Goal: Task Accomplishment & Management: Manage account settings

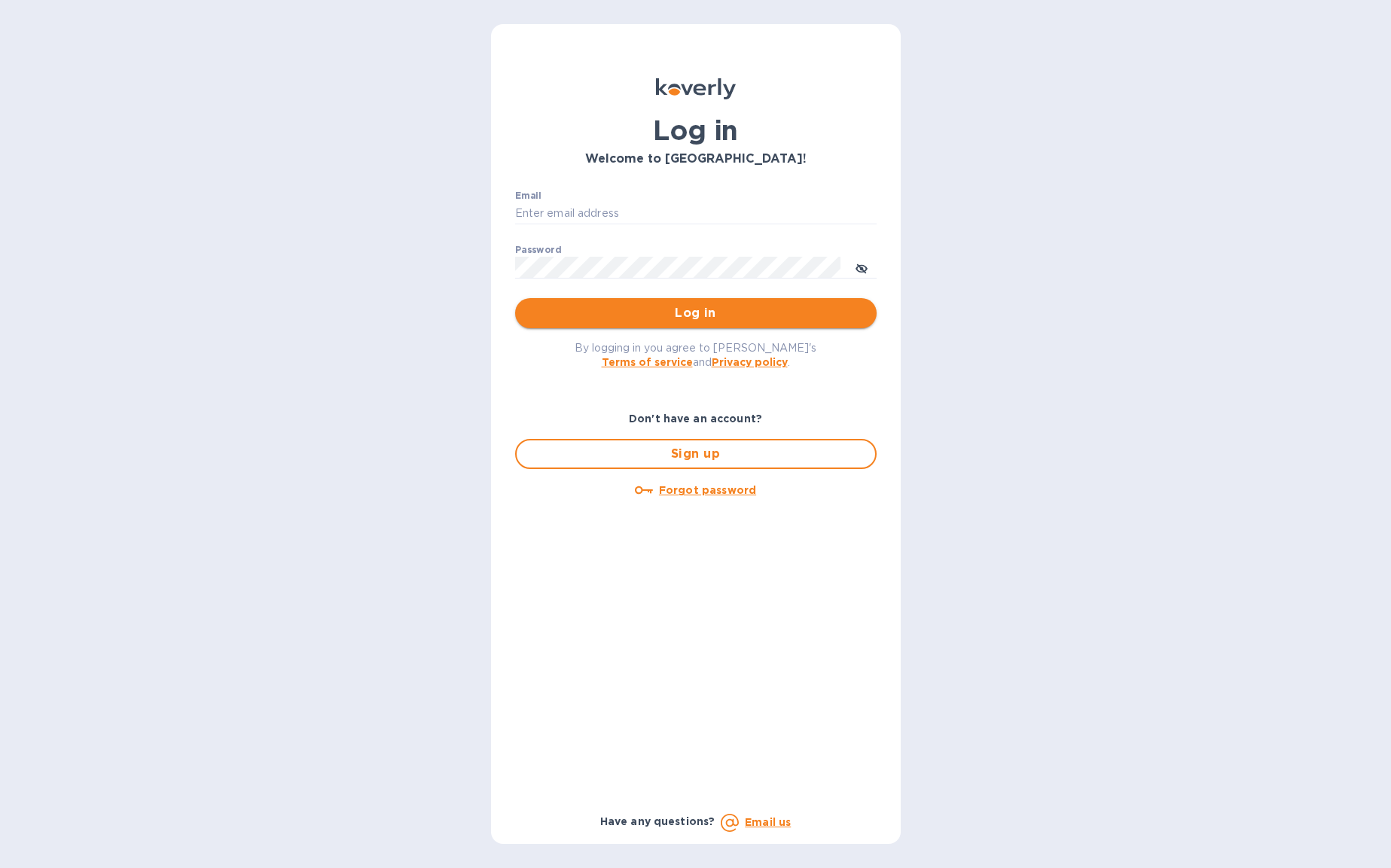
type input "[EMAIL_ADDRESS][DOMAIN_NAME]"
click at [696, 313] on span "Log in" at bounding box center [696, 313] width 338 height 18
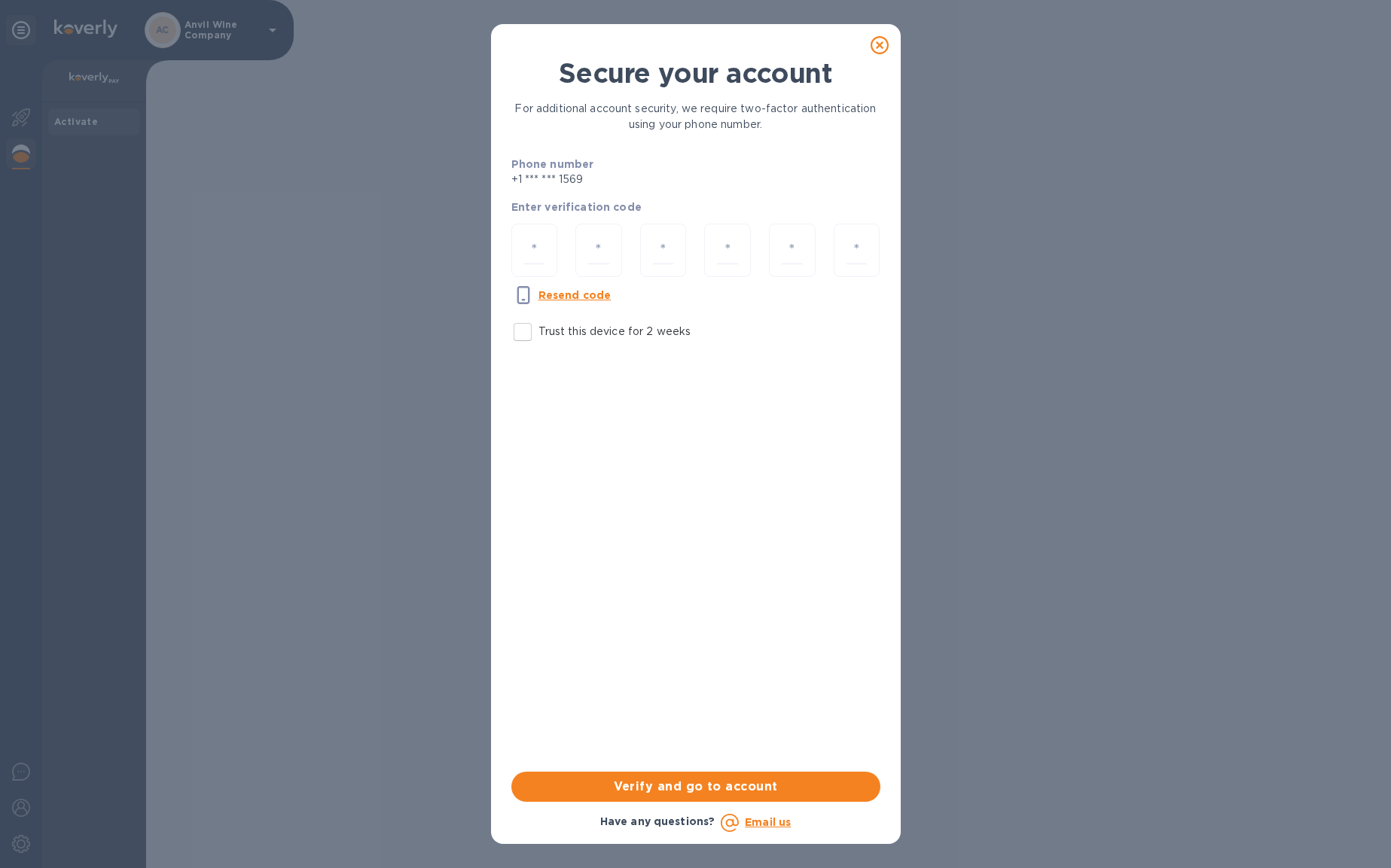
click at [523, 341] on input "Trust this device for 2 weeks" at bounding box center [523, 333] width 32 height 32
checkbox input "true"
click at [535, 250] on input "number" at bounding box center [535, 250] width 21 height 28
click at [536, 248] on input "number" at bounding box center [535, 250] width 21 height 28
type input "4"
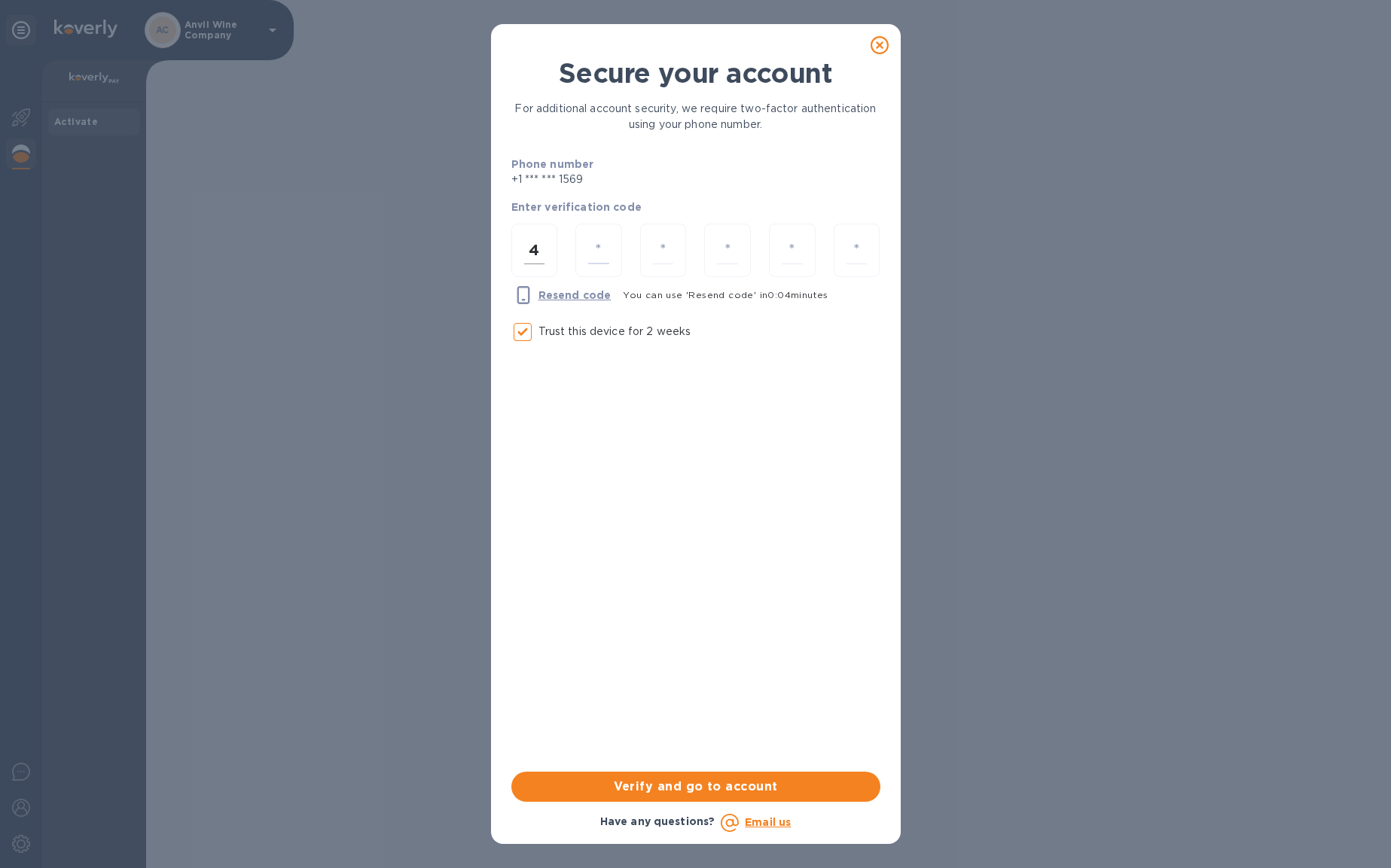
type input "2"
type input "8"
type input "9"
type input "4"
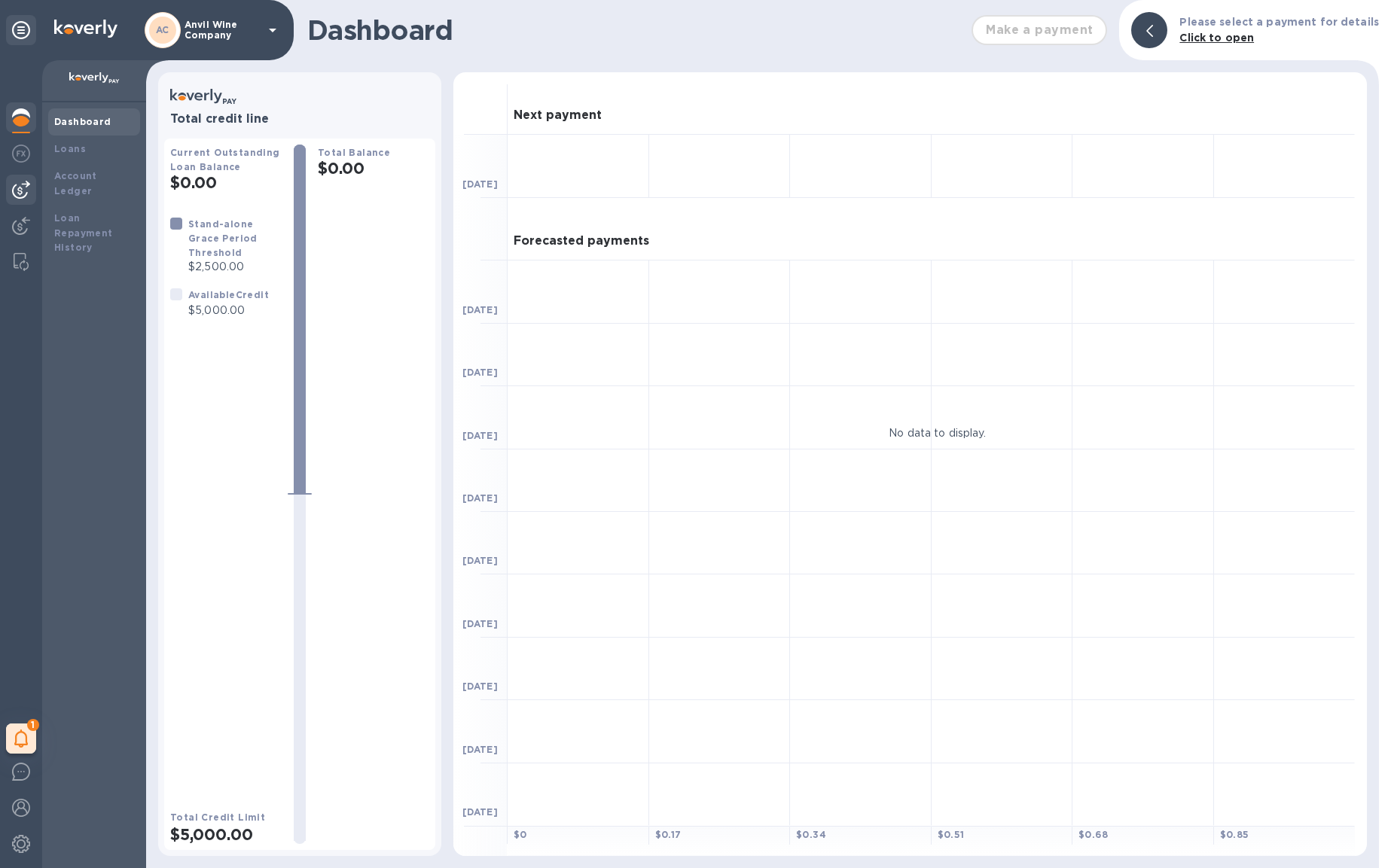
click at [19, 182] on img at bounding box center [21, 190] width 18 height 18
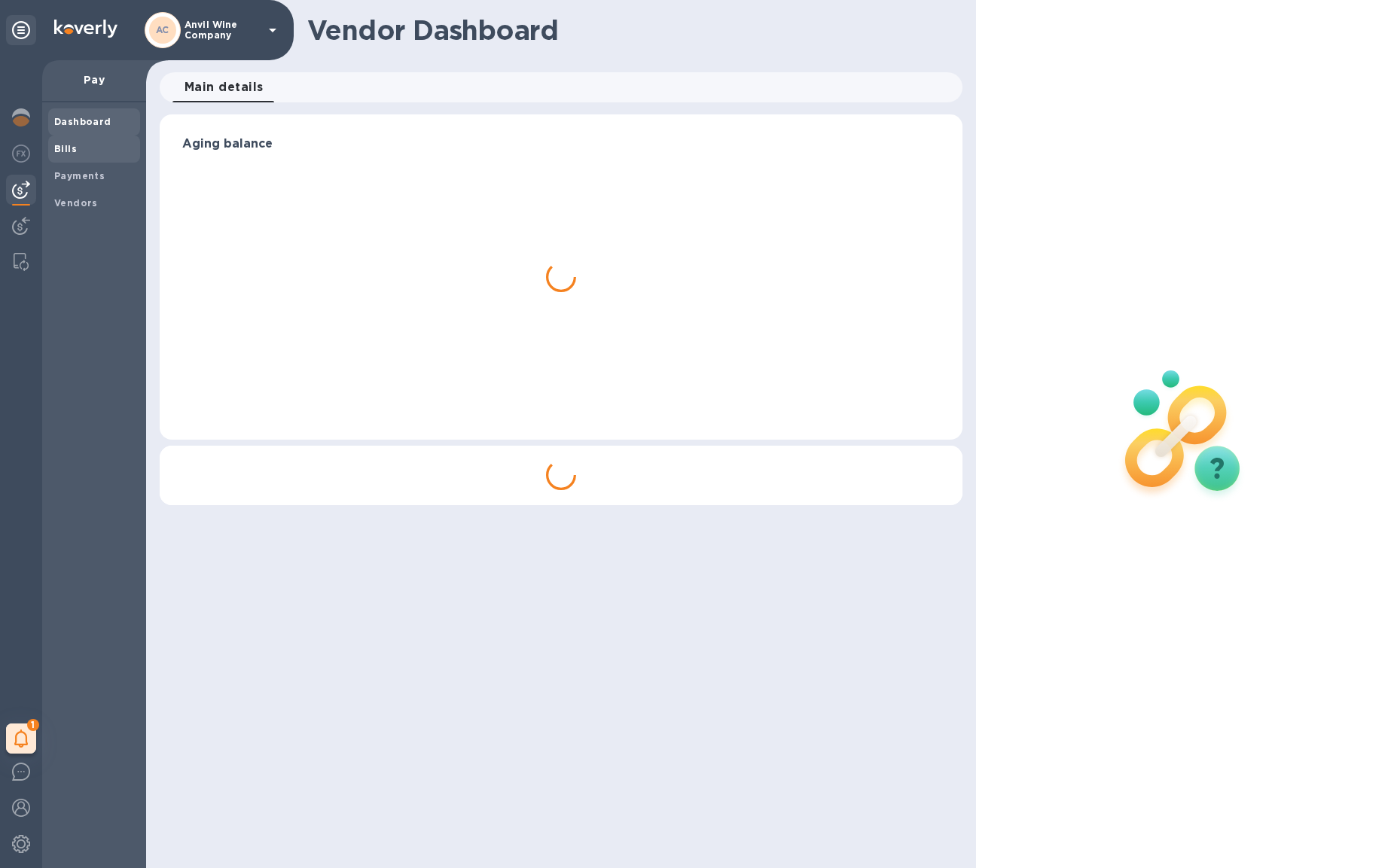
click at [65, 140] on div "Bills" at bounding box center [95, 149] width 92 height 27
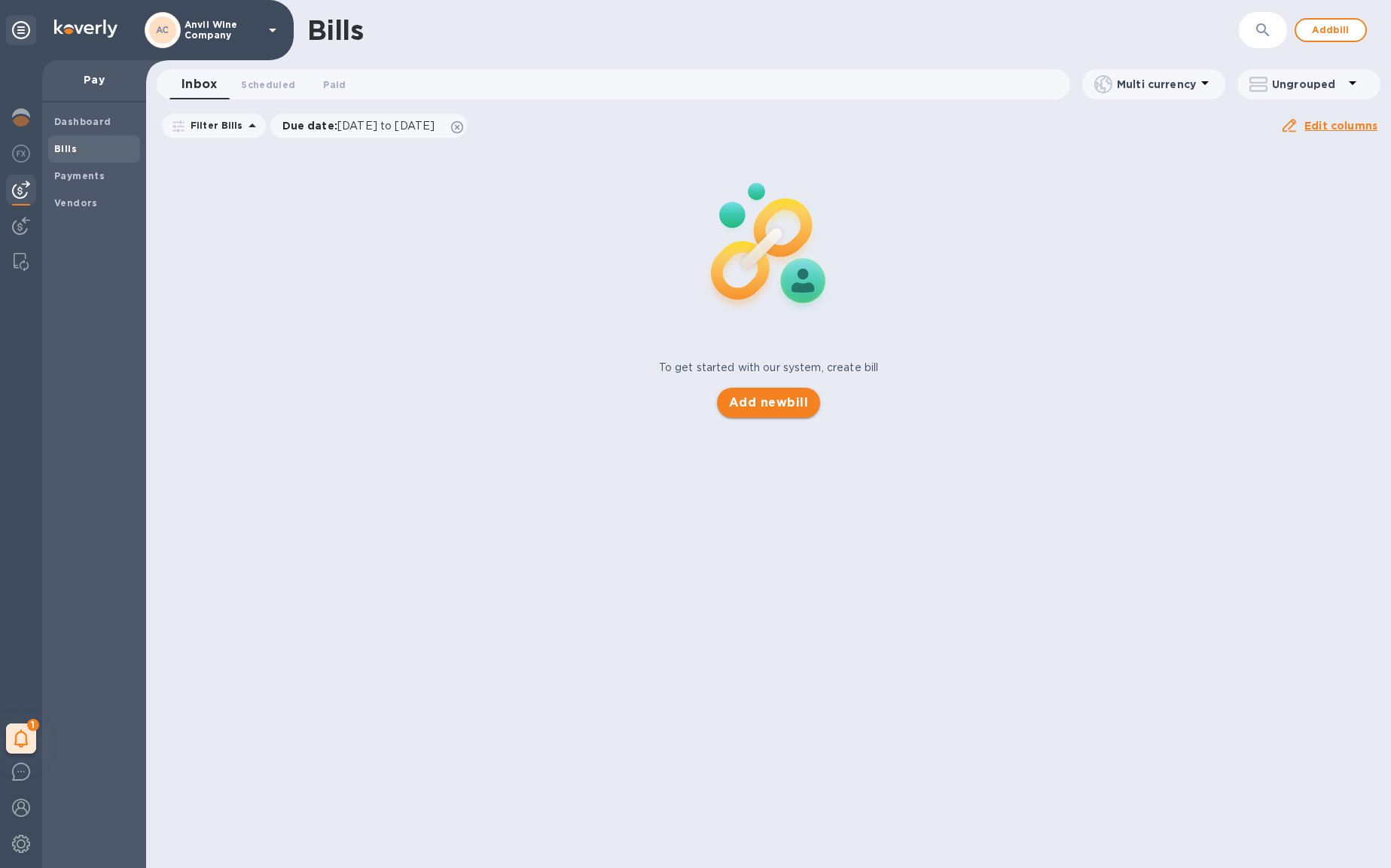
click at [778, 395] on span "Add new bill" at bounding box center [768, 403] width 79 height 18
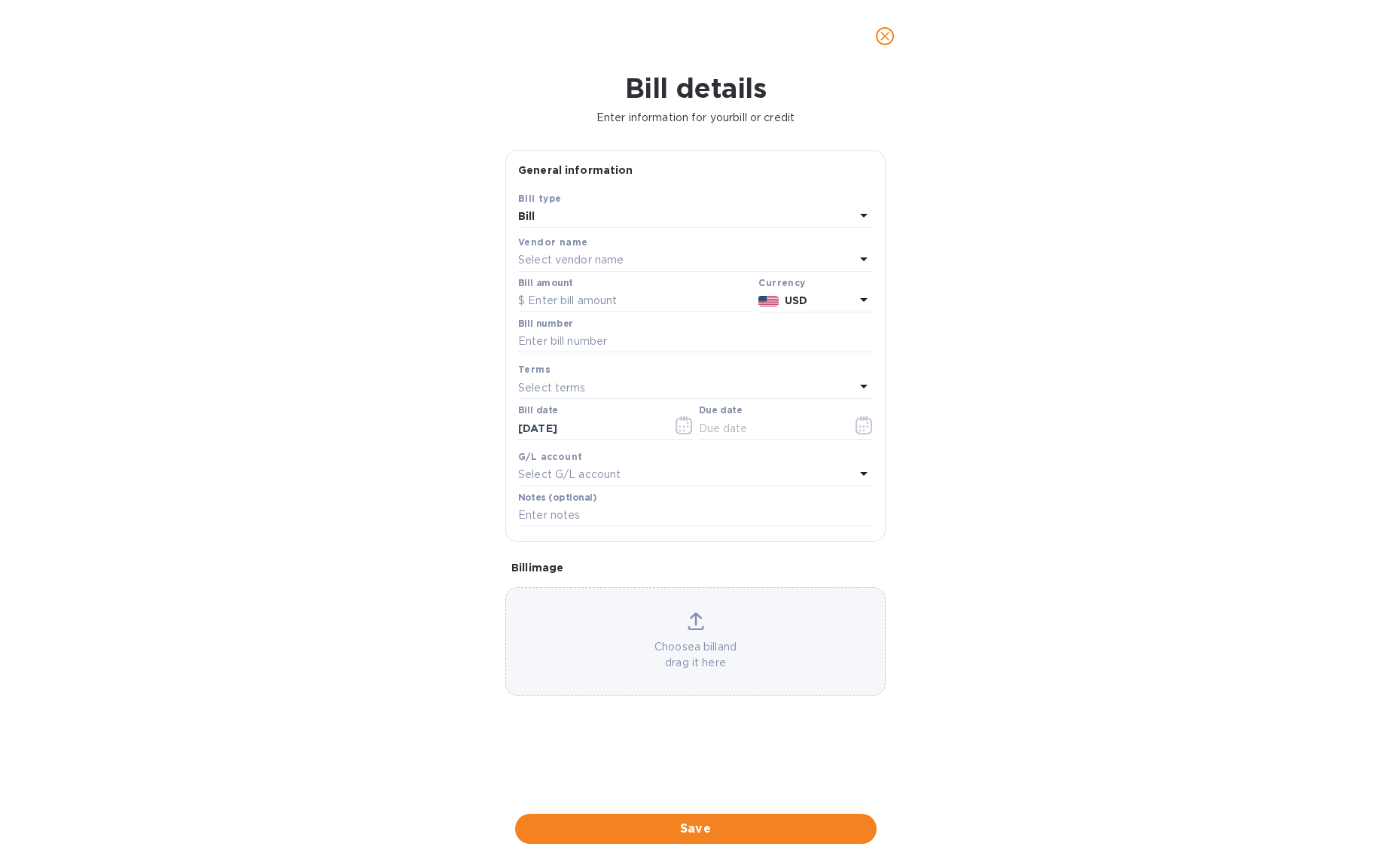
click at [554, 260] on p "Select vendor name" at bounding box center [571, 260] width 106 height 16
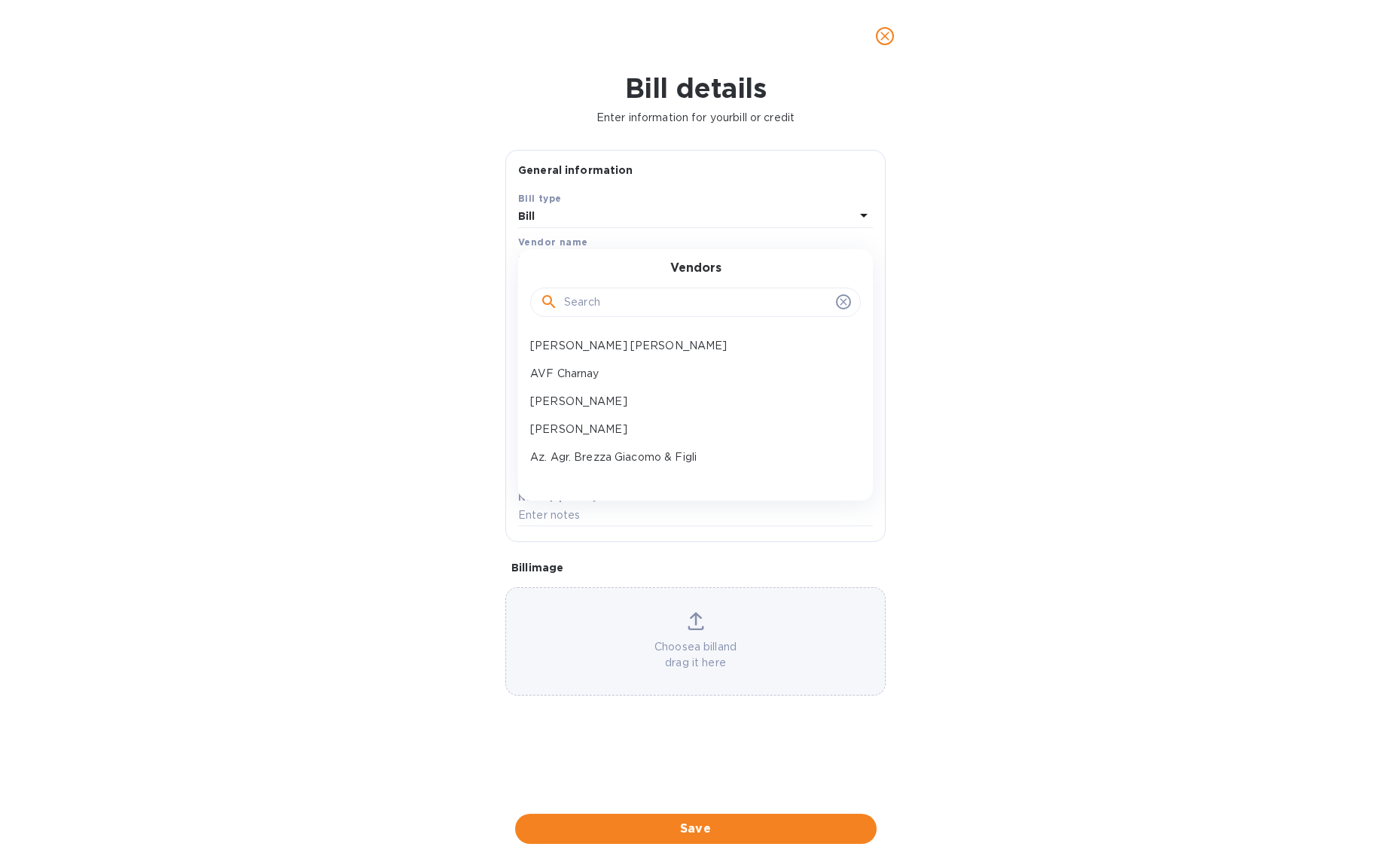
click at [597, 312] on input "text" at bounding box center [696, 302] width 266 height 23
type input "tacher"
click at [571, 349] on p "Tacherons" at bounding box center [690, 346] width 318 height 16
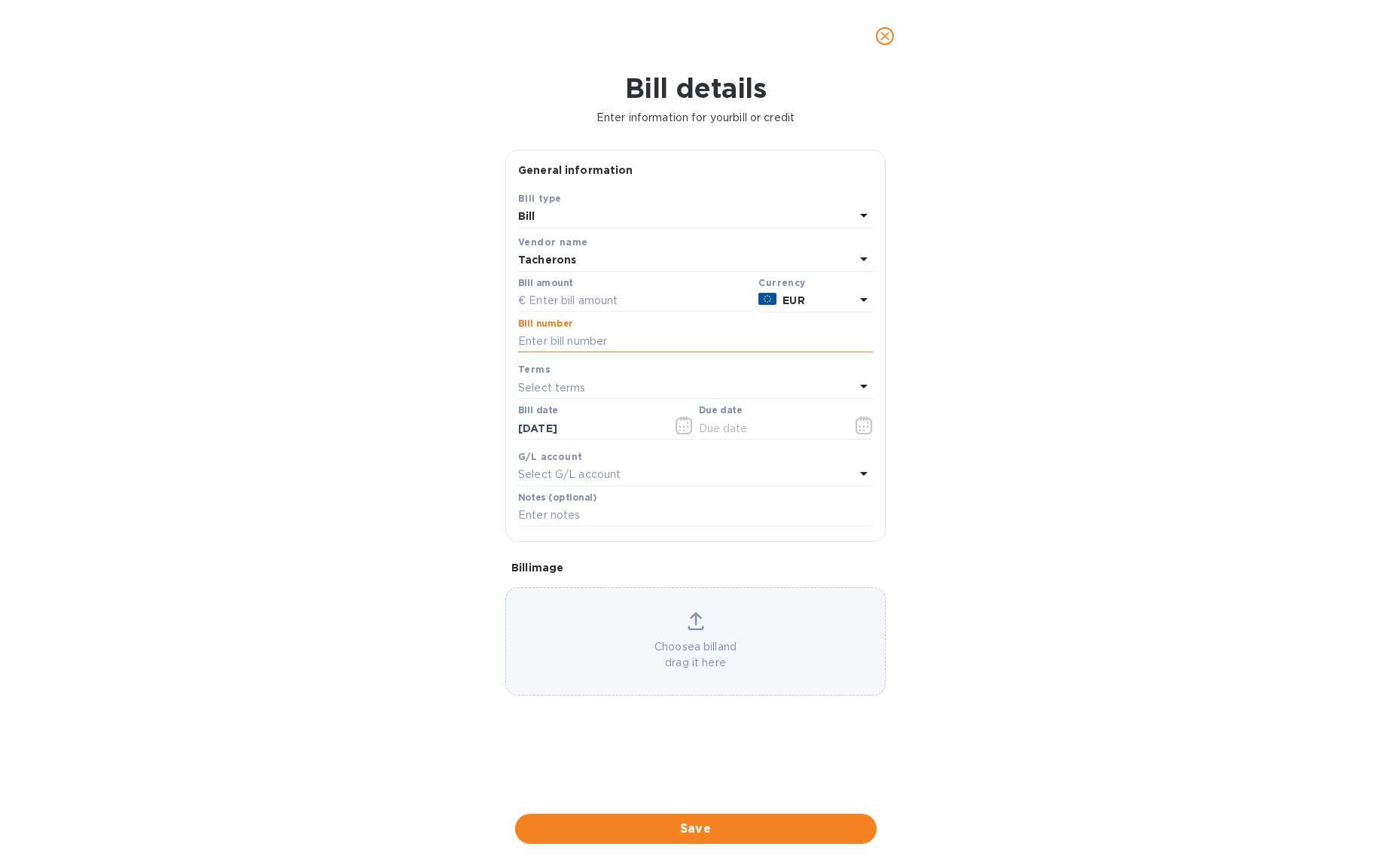
click at [548, 340] on input "text" at bounding box center [695, 342] width 354 height 23
paste input "24002548"
type input "24002548"
click at [567, 390] on p "Select terms" at bounding box center [551, 388] width 68 height 16
click at [596, 359] on div "Terms Select terms" at bounding box center [696, 380] width 361 height 44
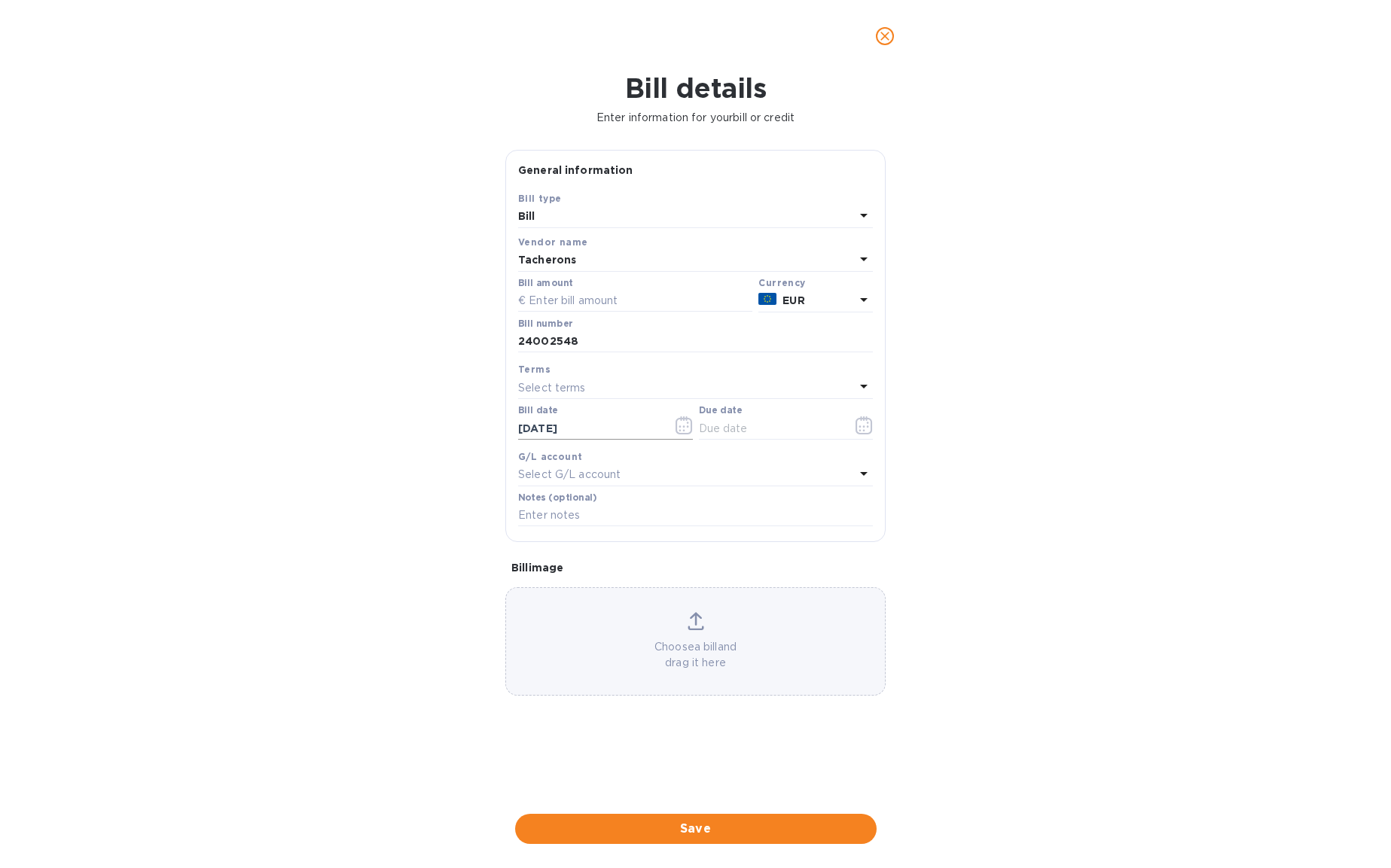
click at [680, 427] on icon "button" at bounding box center [680, 426] width 3 height 3
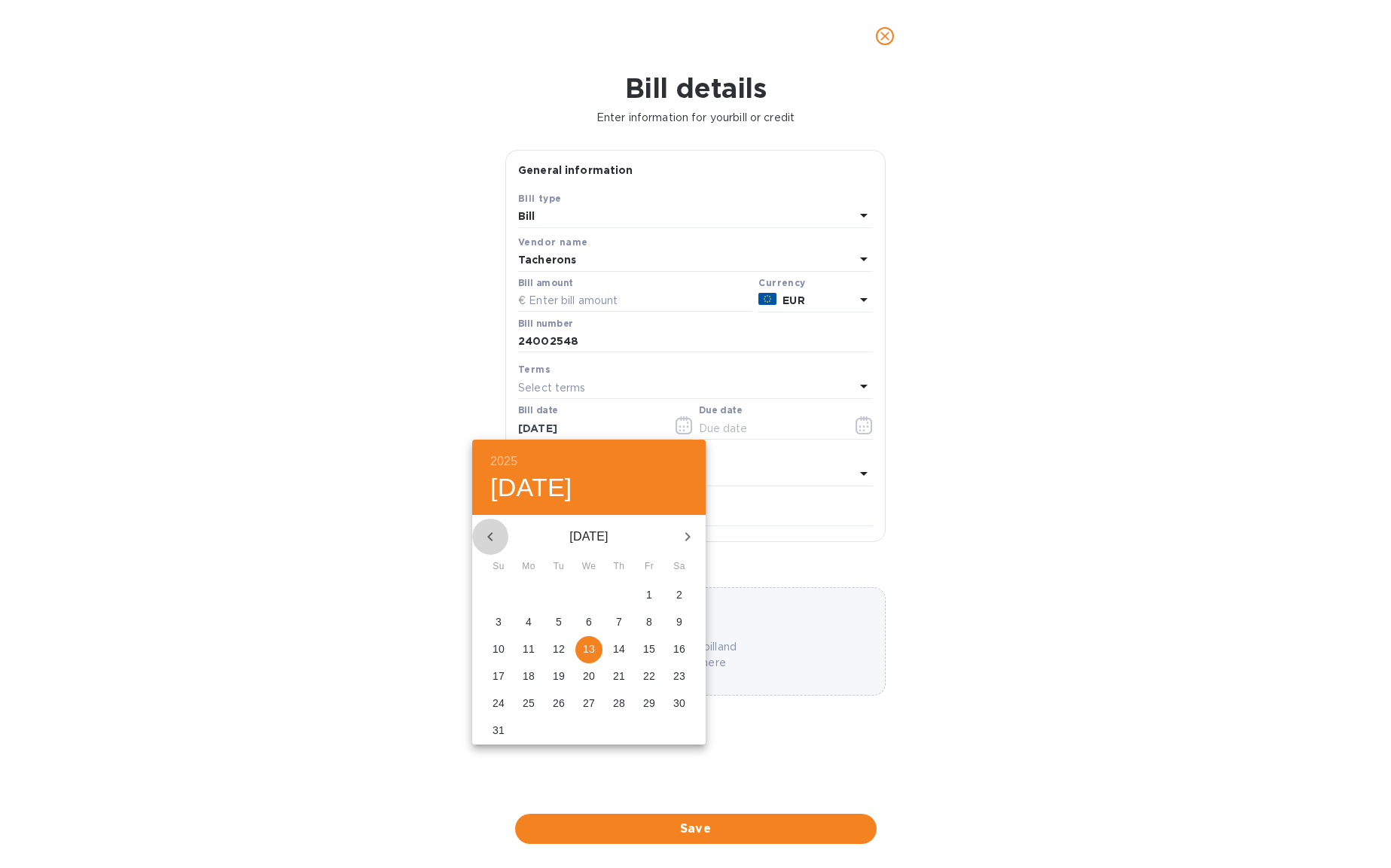
click at [494, 528] on icon "button" at bounding box center [490, 537] width 18 height 18
click at [648, 678] on p "25" at bounding box center [649, 676] width 12 height 15
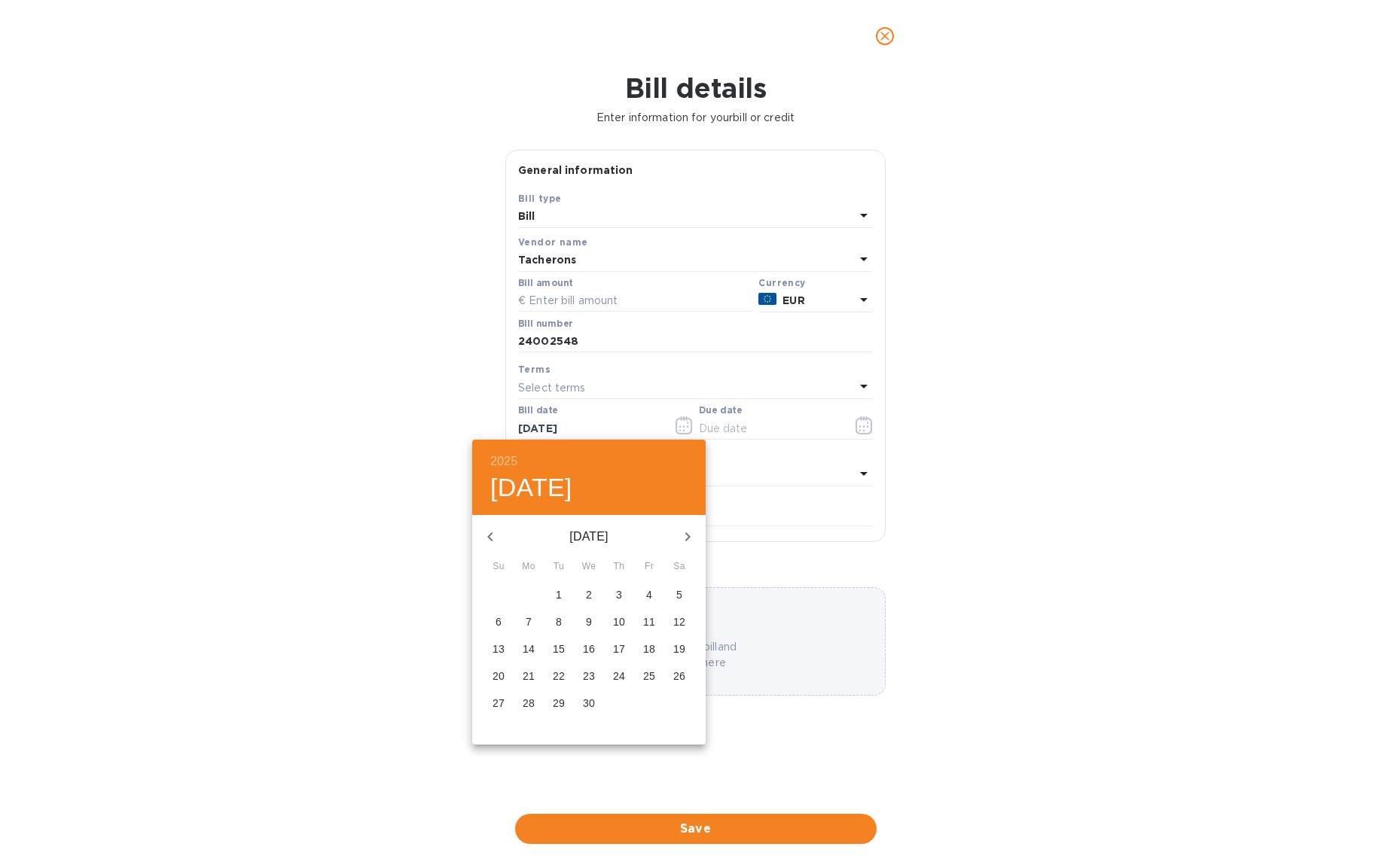
type input "04/25/2025"
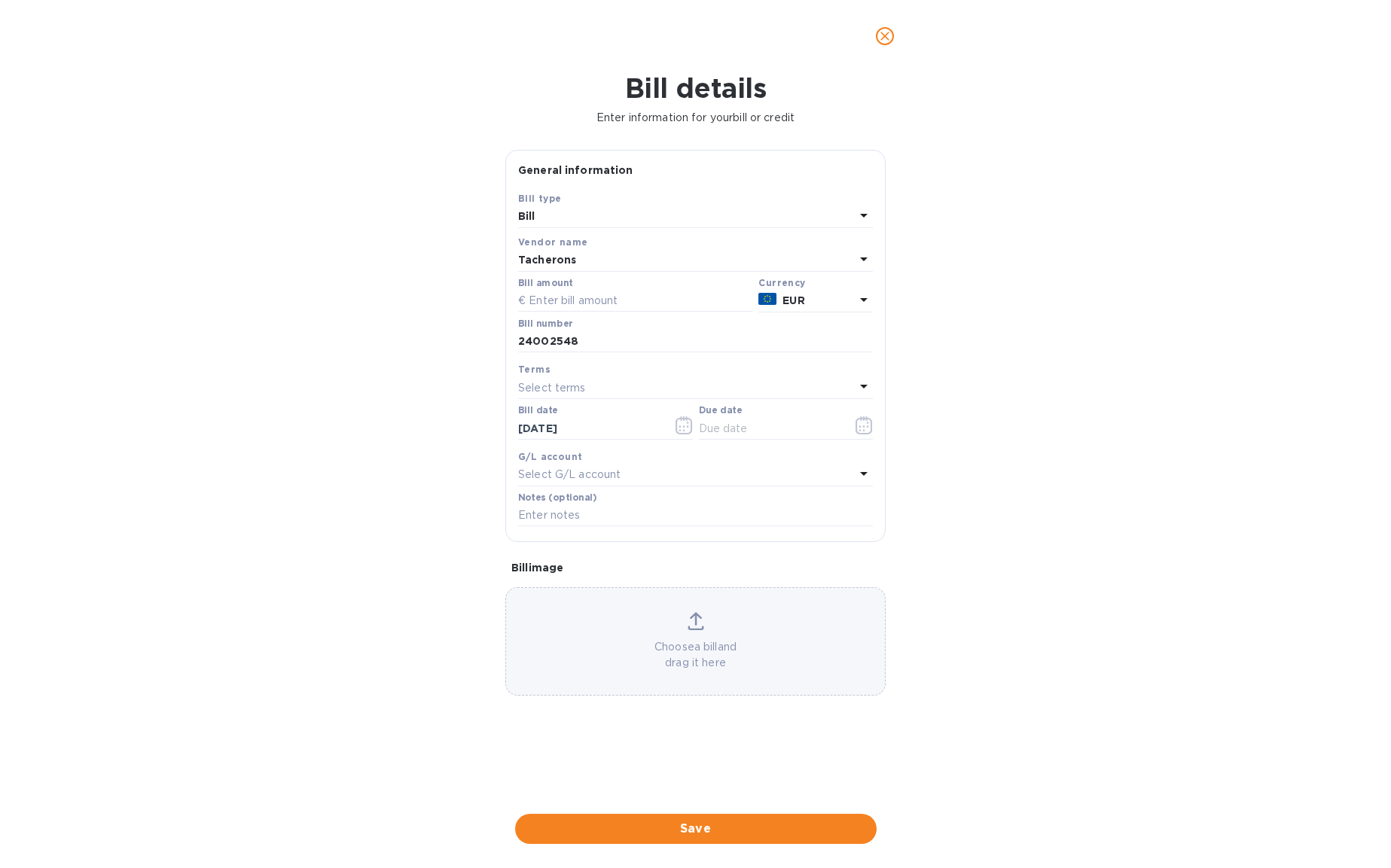
click at [551, 389] on p "Select terms" at bounding box center [551, 388] width 68 height 16
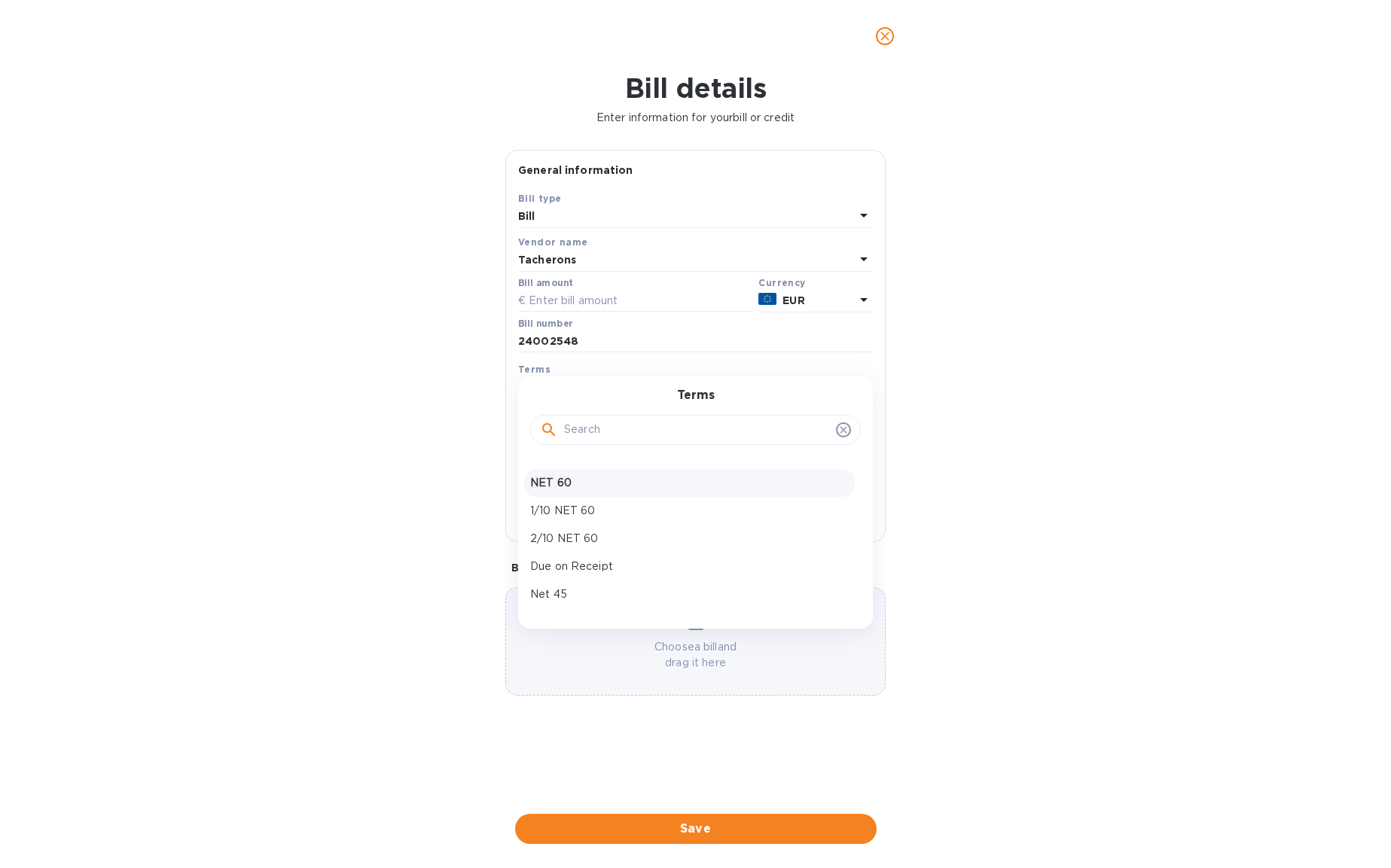
scroll to position [78, 0]
click at [582, 564] on p "Net 90" at bounding box center [690, 562] width 318 height 16
type input "07/24/2025"
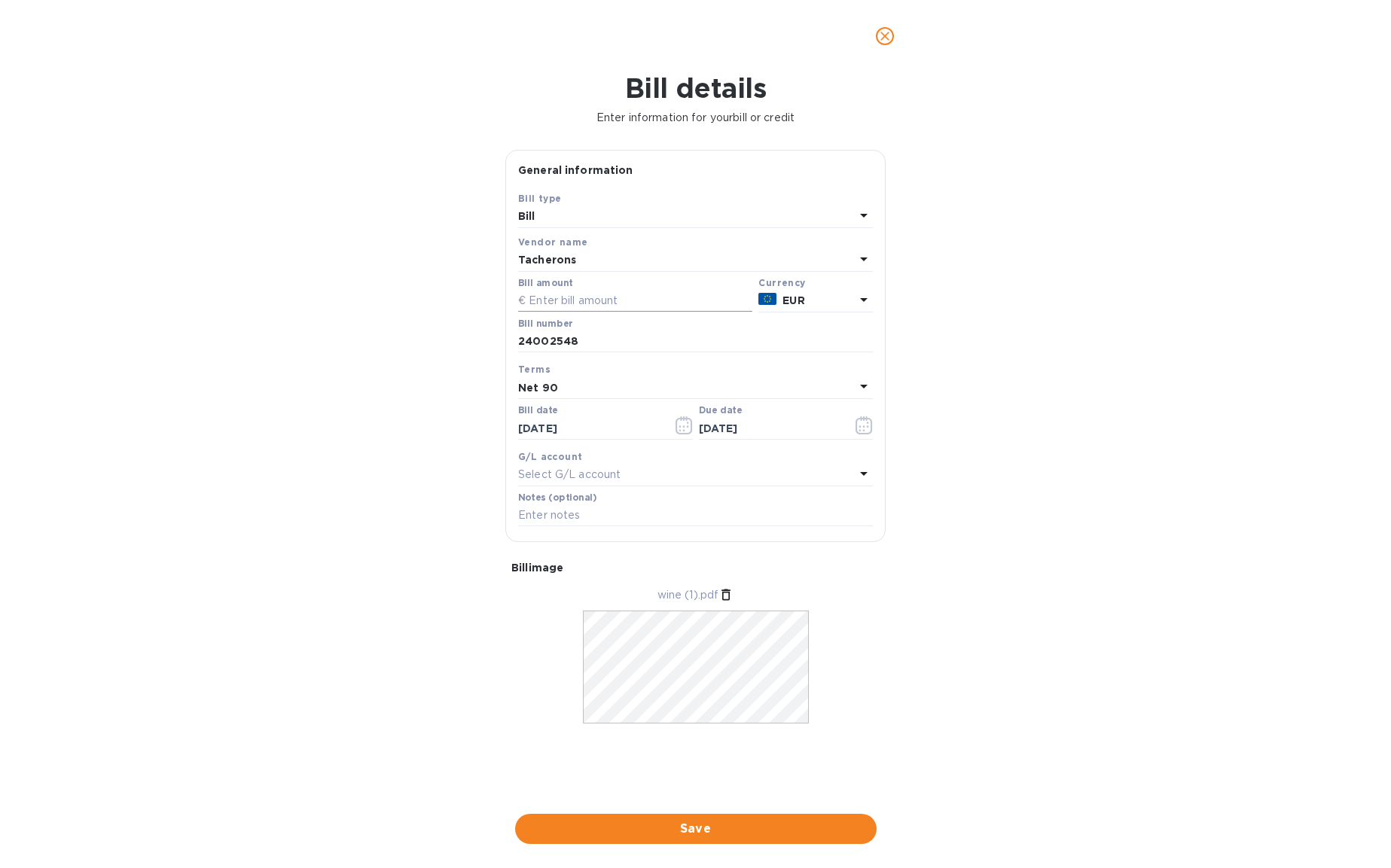
click at [582, 297] on input "text" at bounding box center [635, 301] width 235 height 23
type input "4,522.56"
click at [1172, 404] on div "Bill details Enter information for your bill or credit General information Save…" at bounding box center [696, 470] width 1391 height 796
click at [680, 827] on span "Save" at bounding box center [696, 829] width 338 height 18
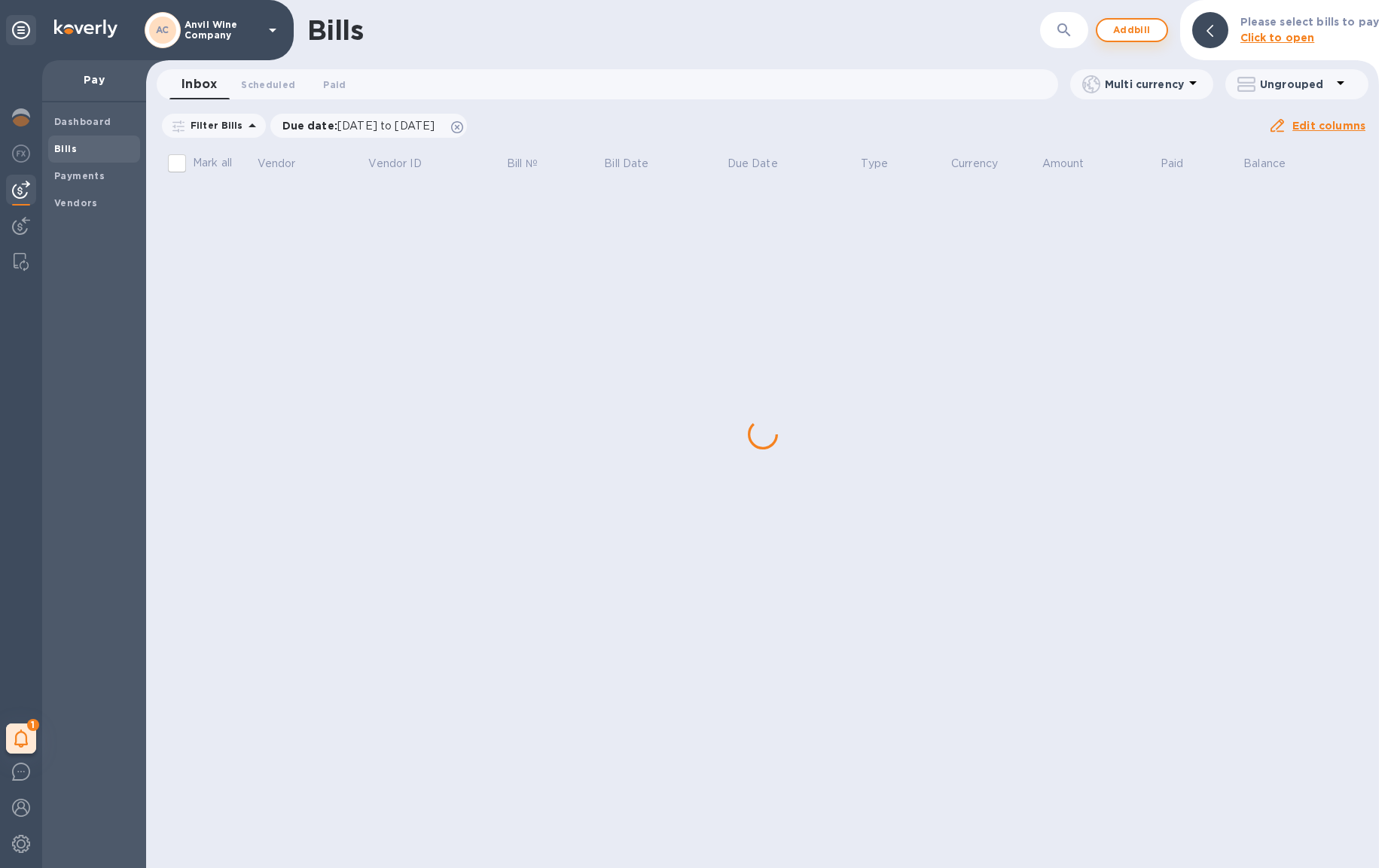
click at [1135, 33] on span "Add bill" at bounding box center [1132, 30] width 45 height 18
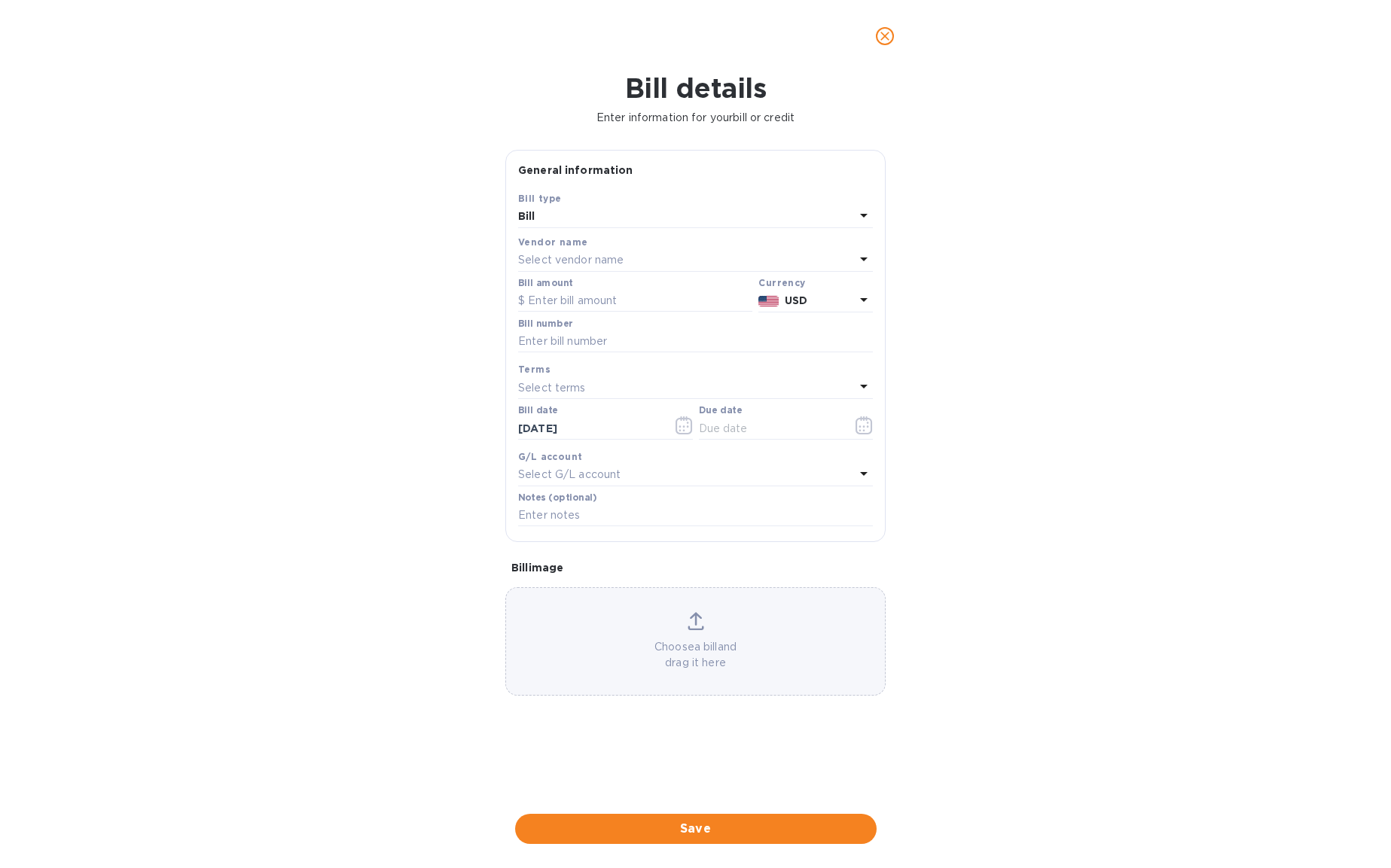
click at [571, 261] on p "Select vendor name" at bounding box center [571, 260] width 106 height 16
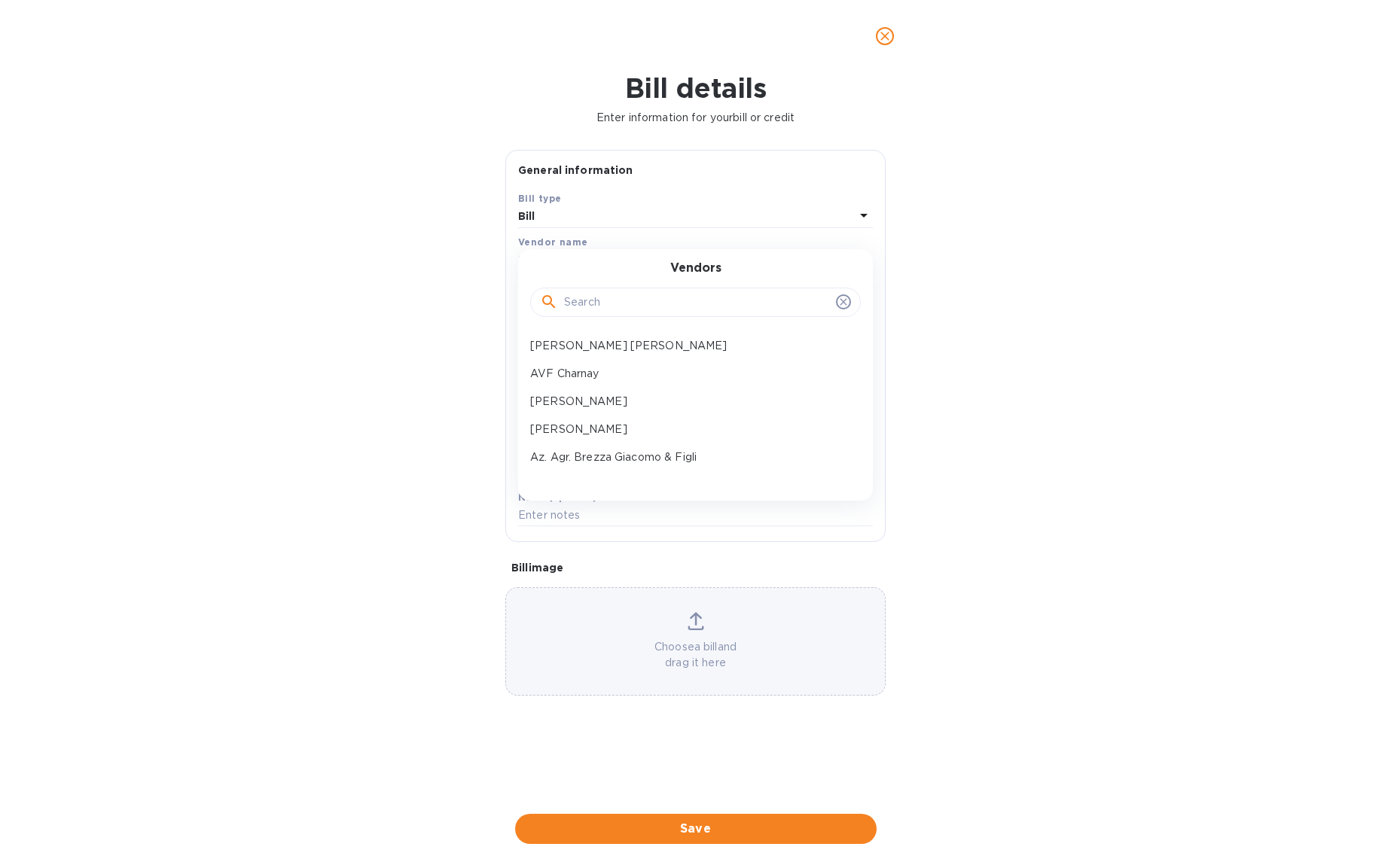
click at [592, 302] on input "text" at bounding box center [696, 302] width 266 height 23
type input "paris"
click at [890, 40] on icon "close" at bounding box center [885, 36] width 15 height 15
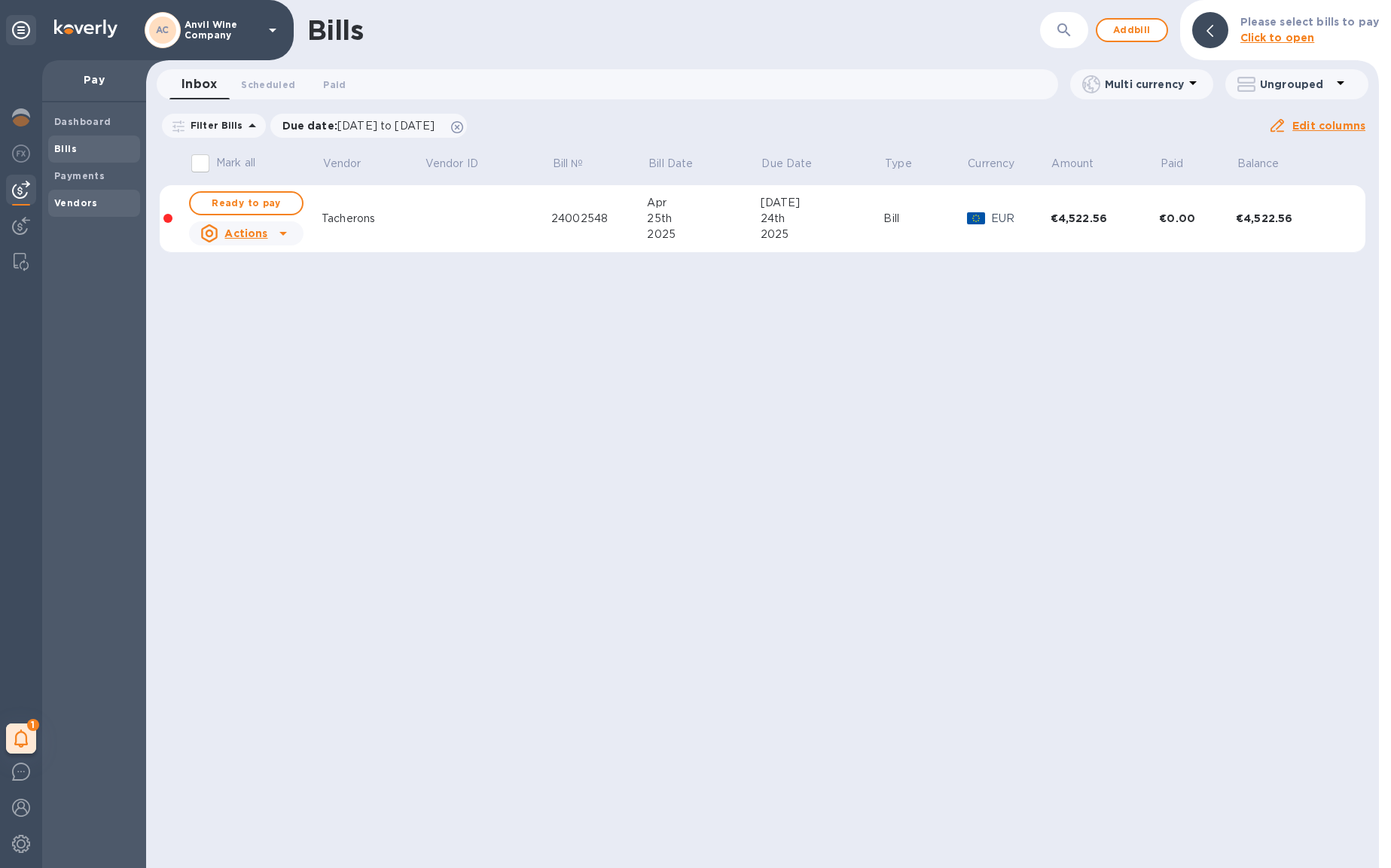
click at [68, 204] on b "Vendors" at bounding box center [76, 203] width 44 height 11
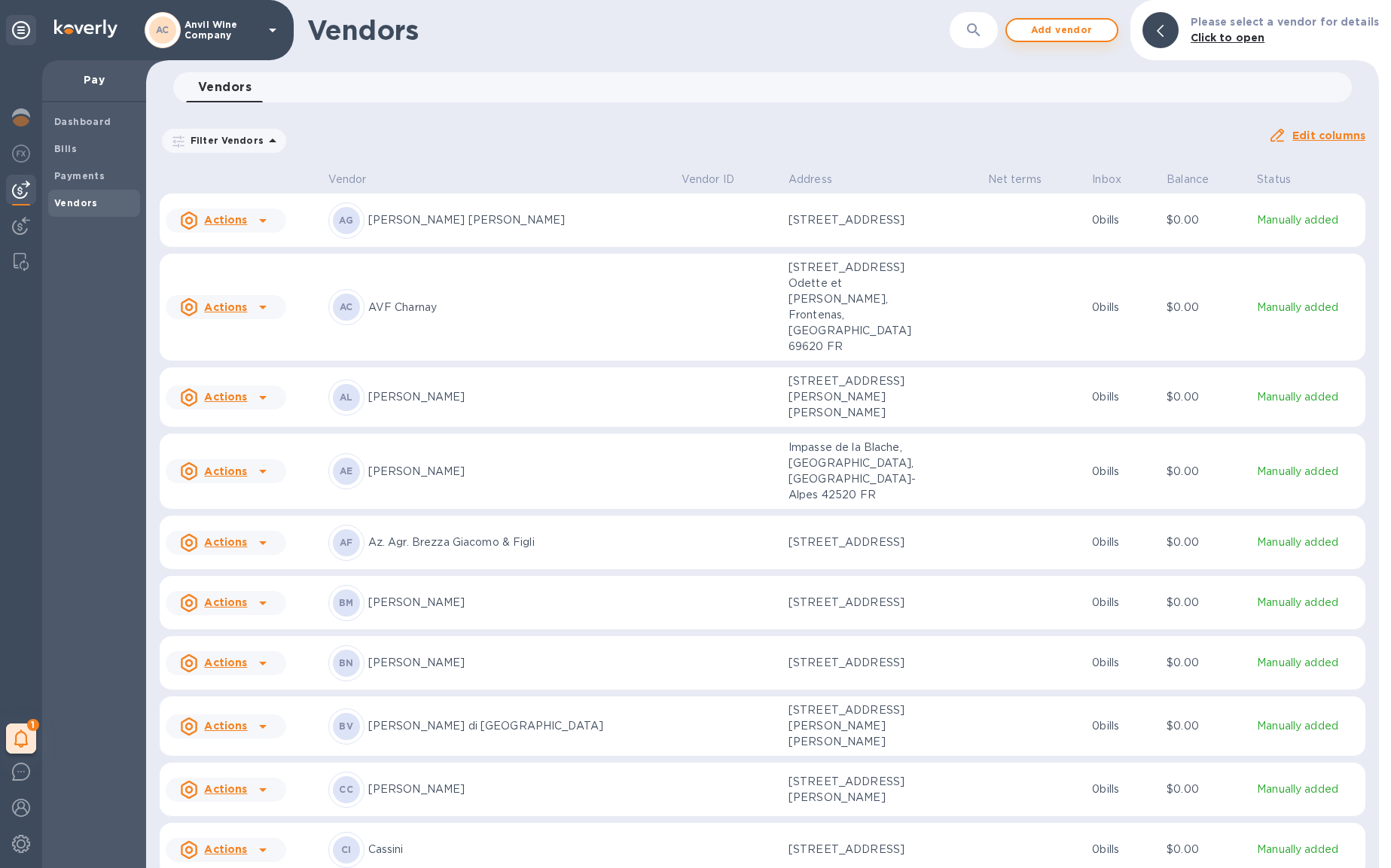
click at [1078, 33] on span "Add vendor" at bounding box center [1062, 30] width 85 height 18
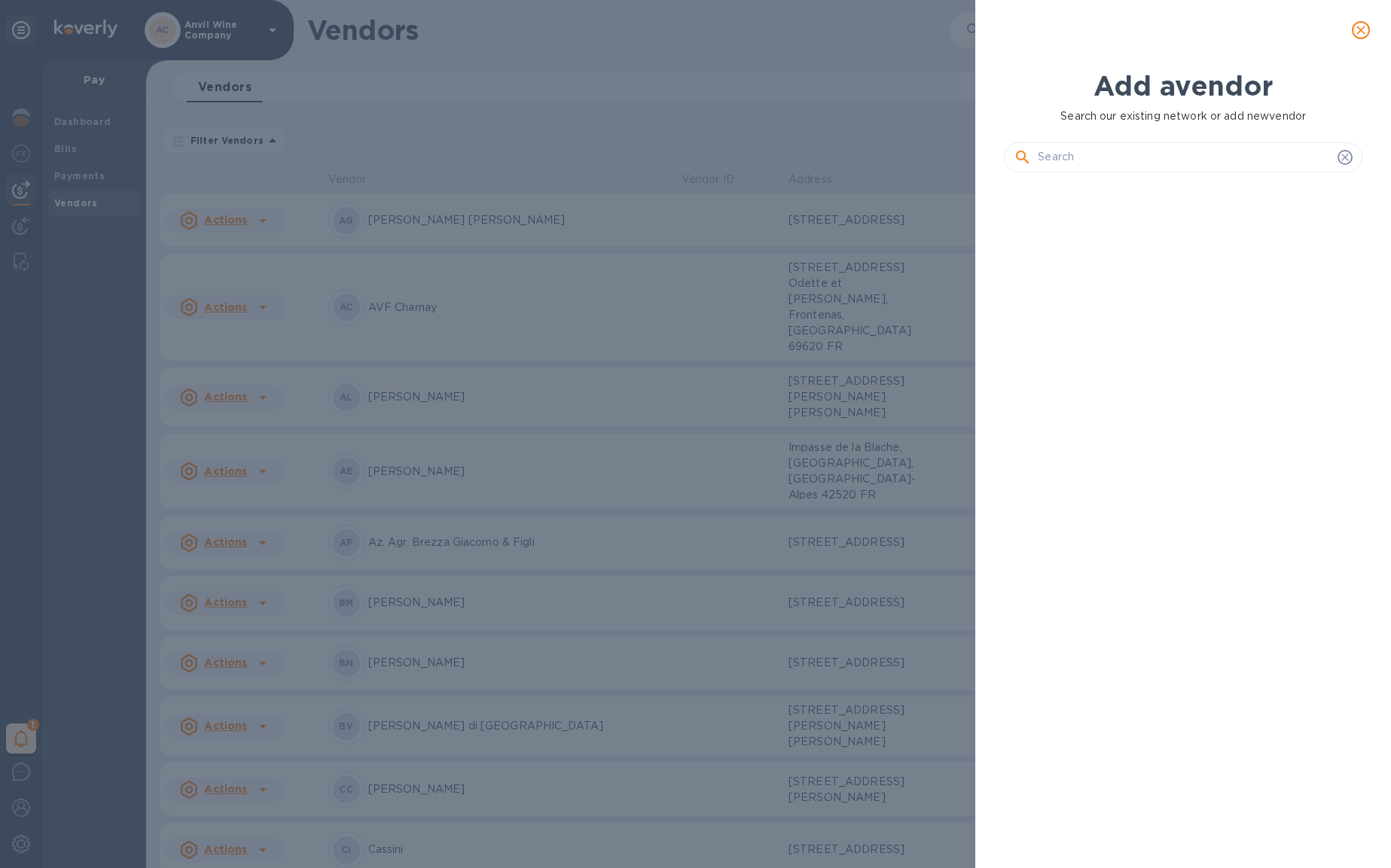
scroll to position [633, 364]
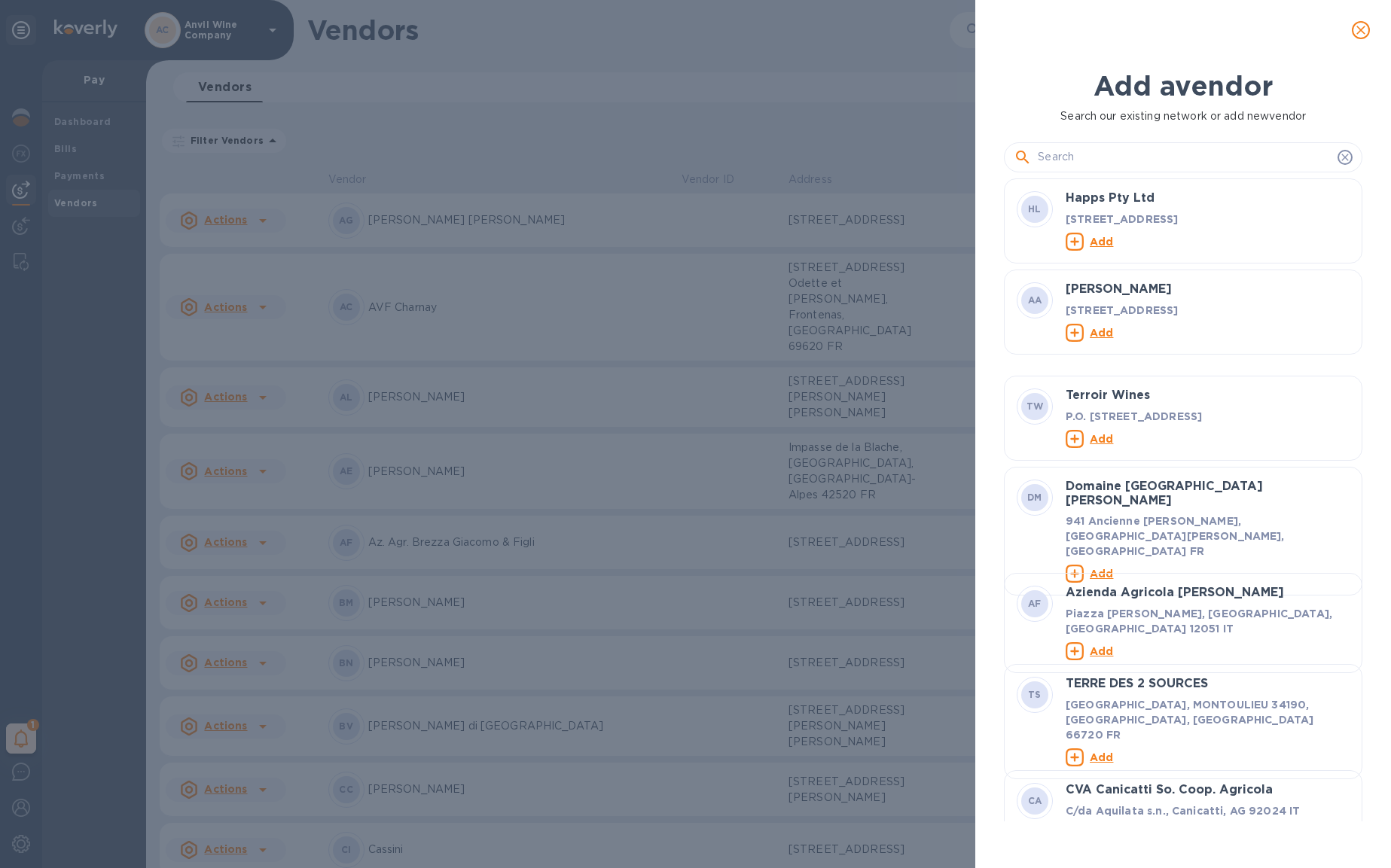
click at [1101, 157] on input "text" at bounding box center [1185, 157] width 294 height 23
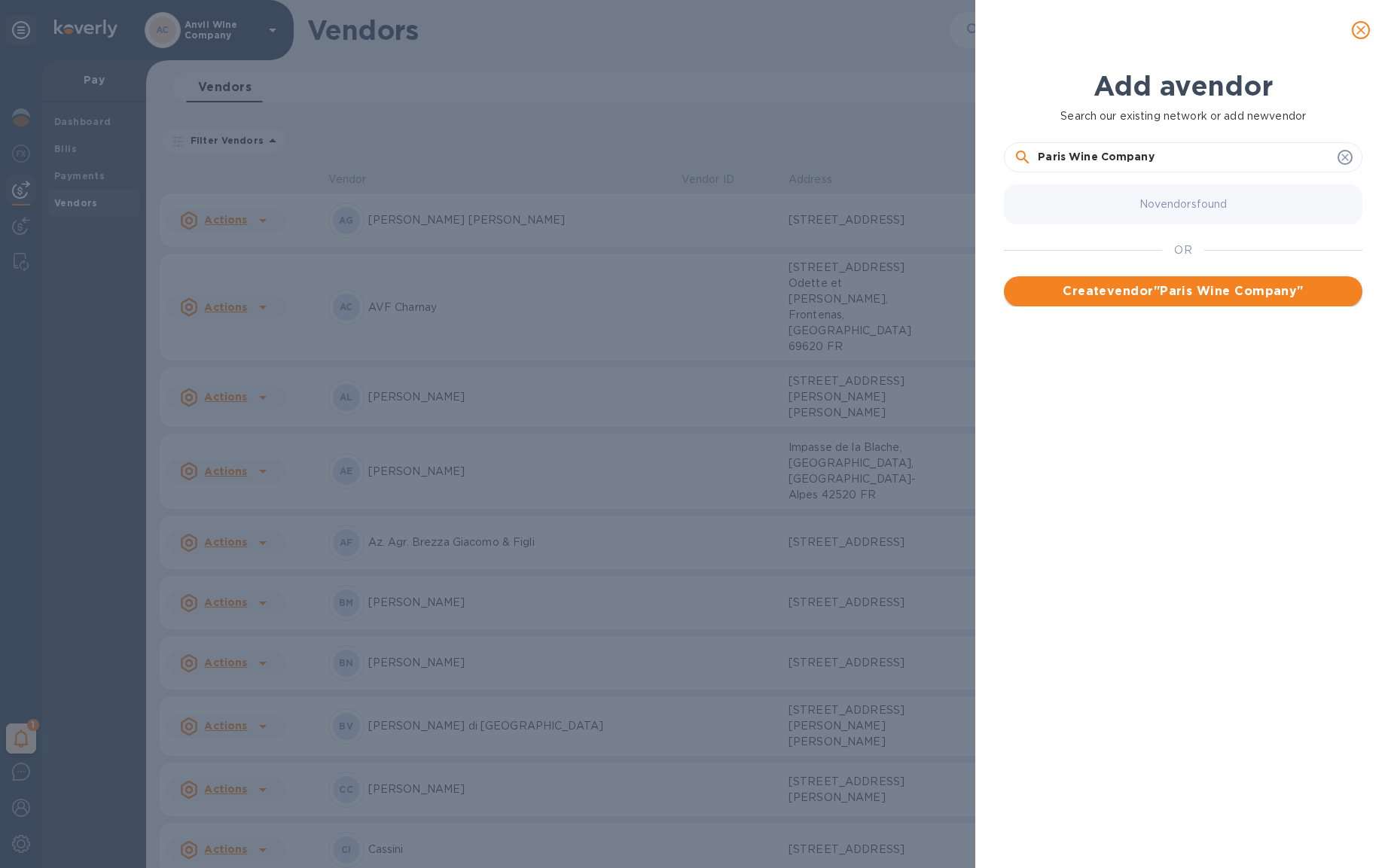
type input "Paris Wine Company"
click at [1121, 301] on button "Create vendor " Paris Wine Company "" at bounding box center [1183, 292] width 359 height 30
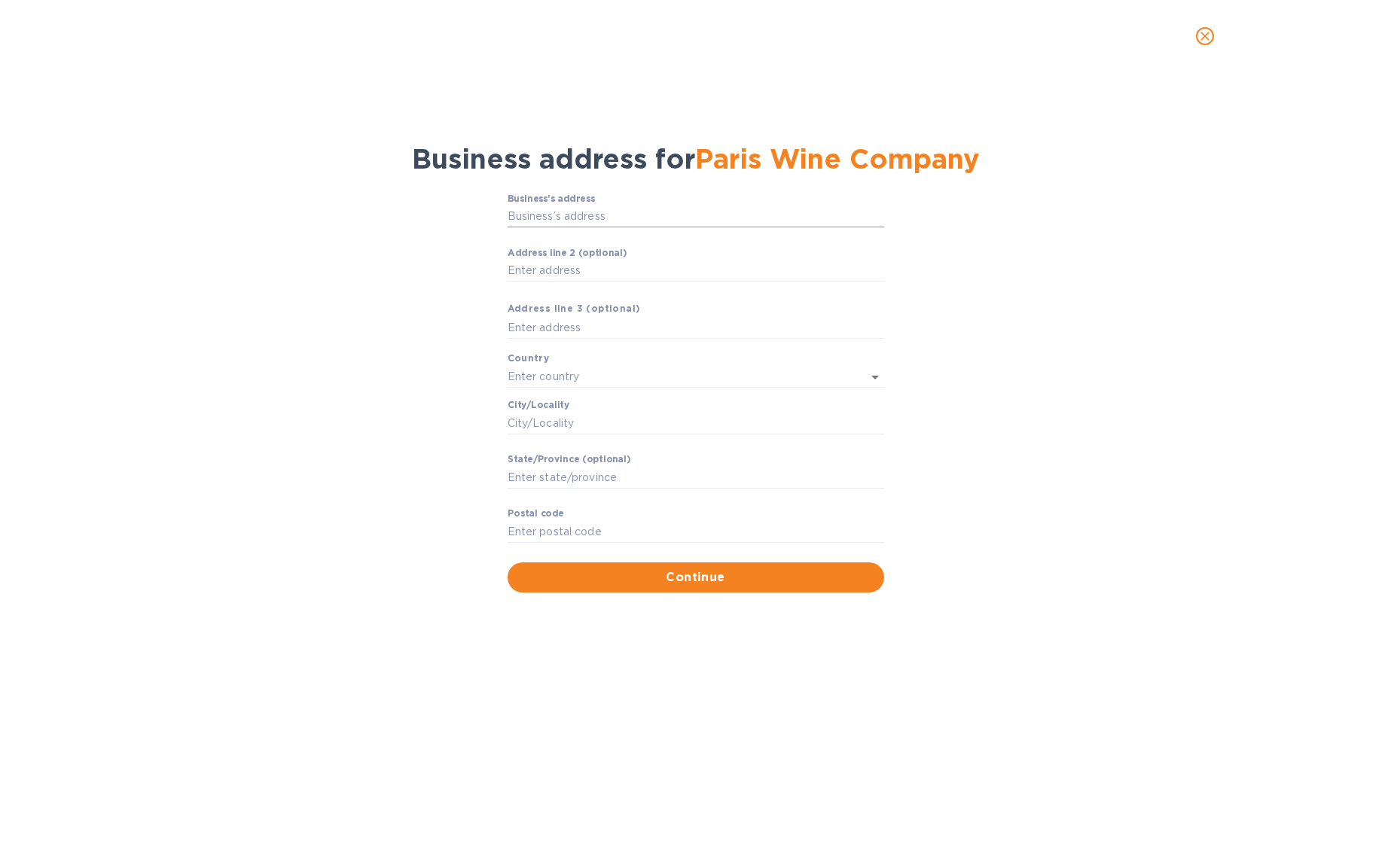
click at [577, 220] on input "Business’s аddress" at bounding box center [696, 216] width 376 height 23
type input "7 Place Léon Blum"
type input "France"
type input "Paris"
type input "IDF"
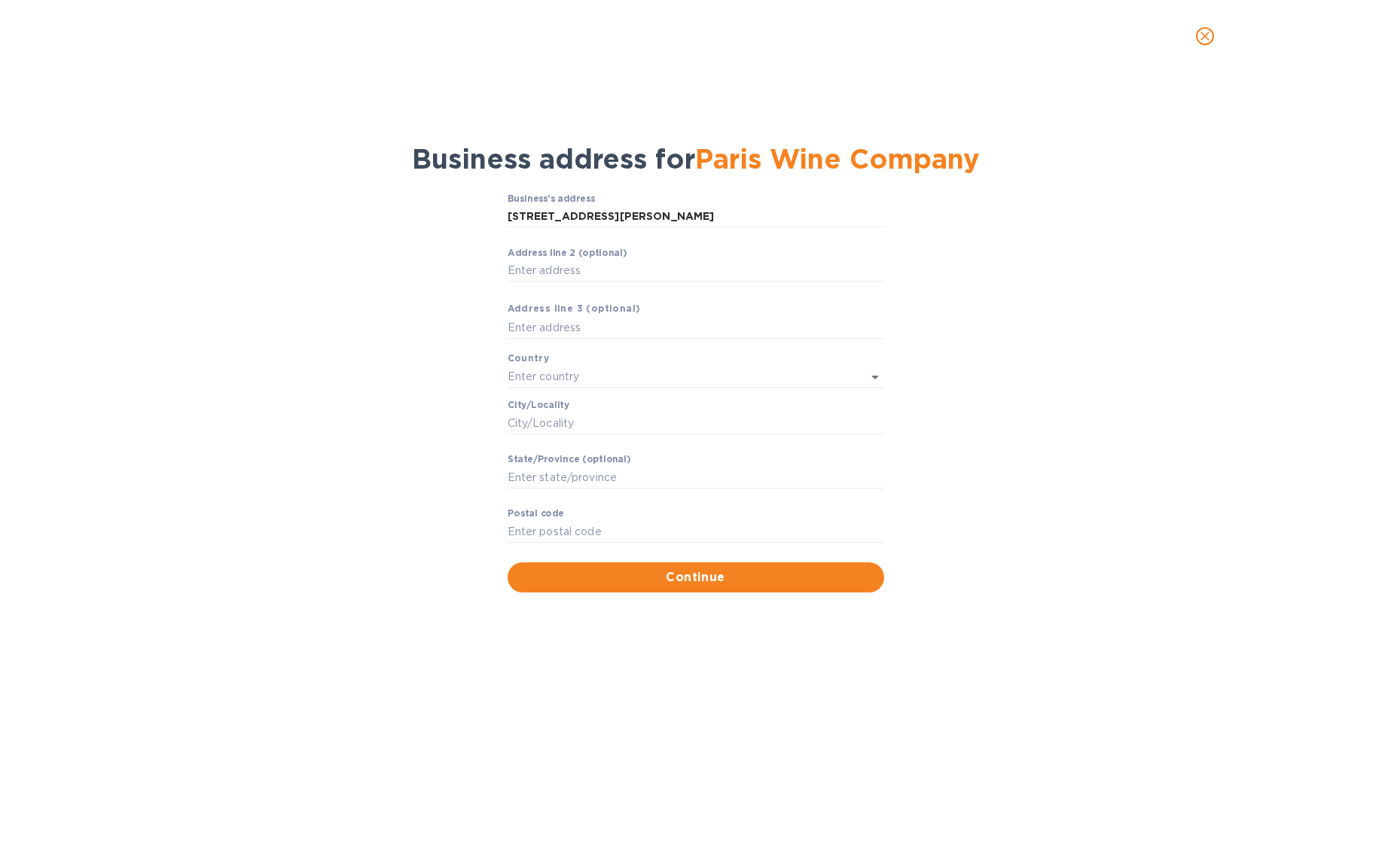
type input "75011"
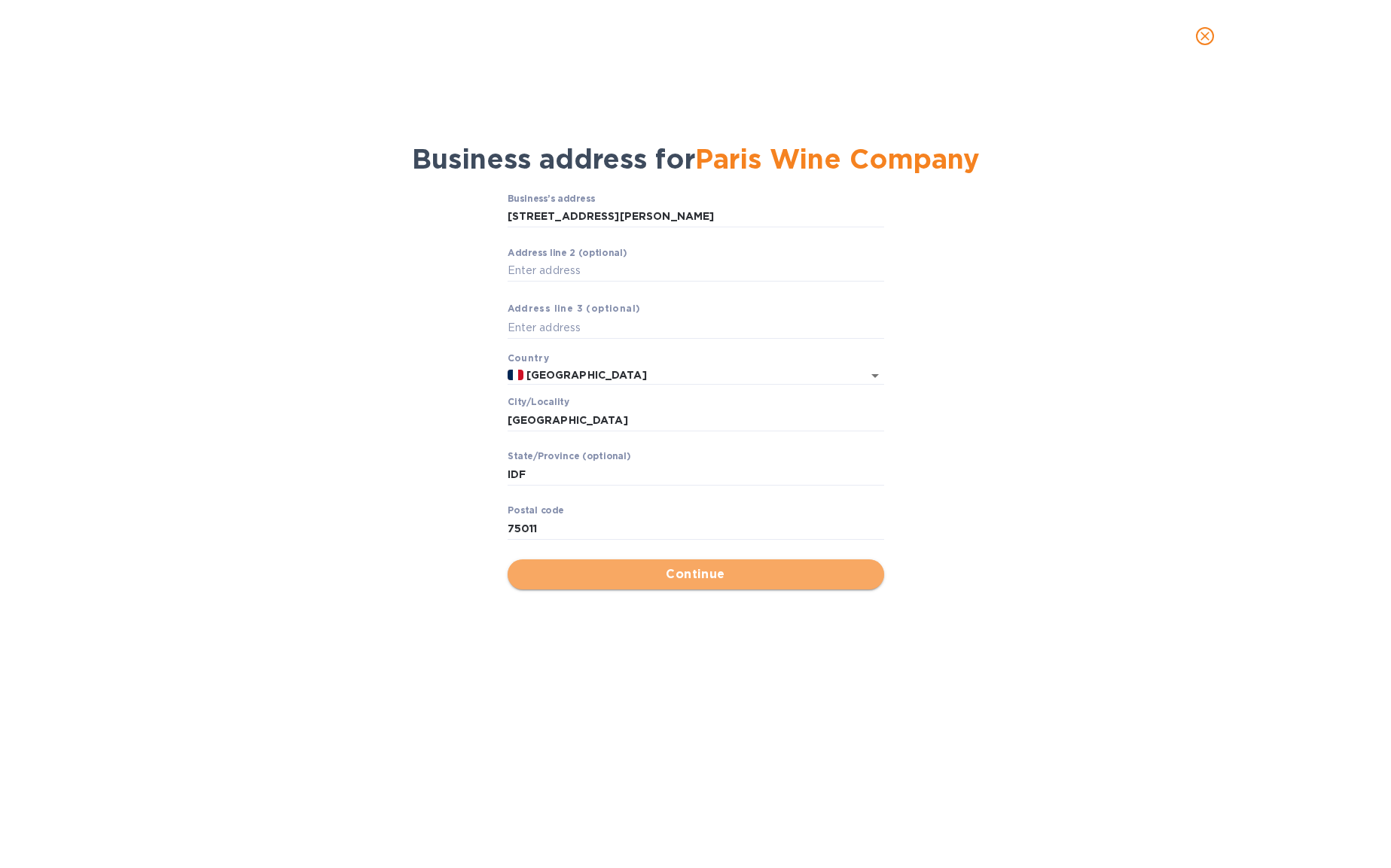
click at [647, 577] on span "Continue" at bounding box center [696, 575] width 353 height 18
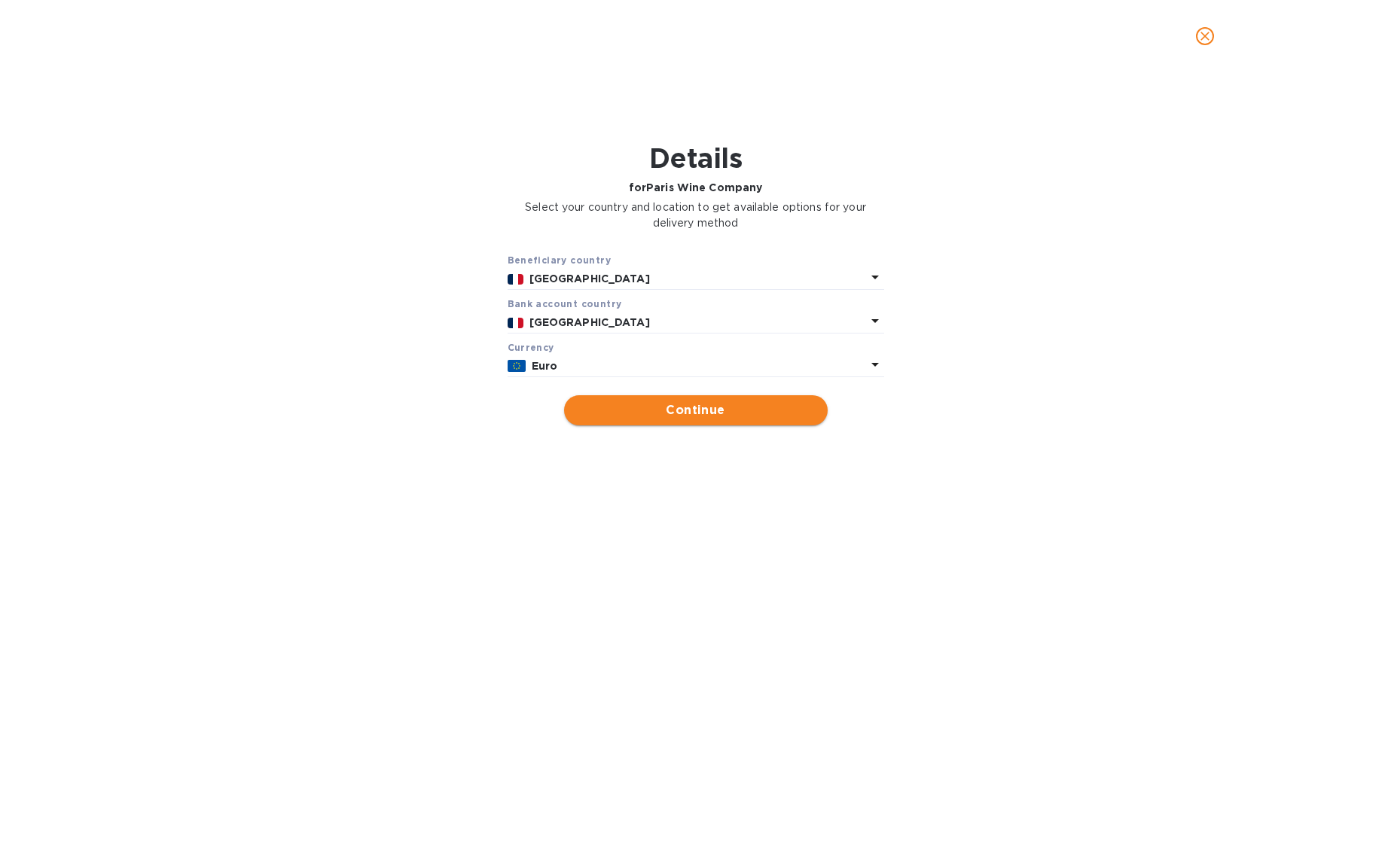
click at [735, 416] on span "Continue" at bounding box center [696, 411] width 240 height 18
type input "Paris Wine Company"
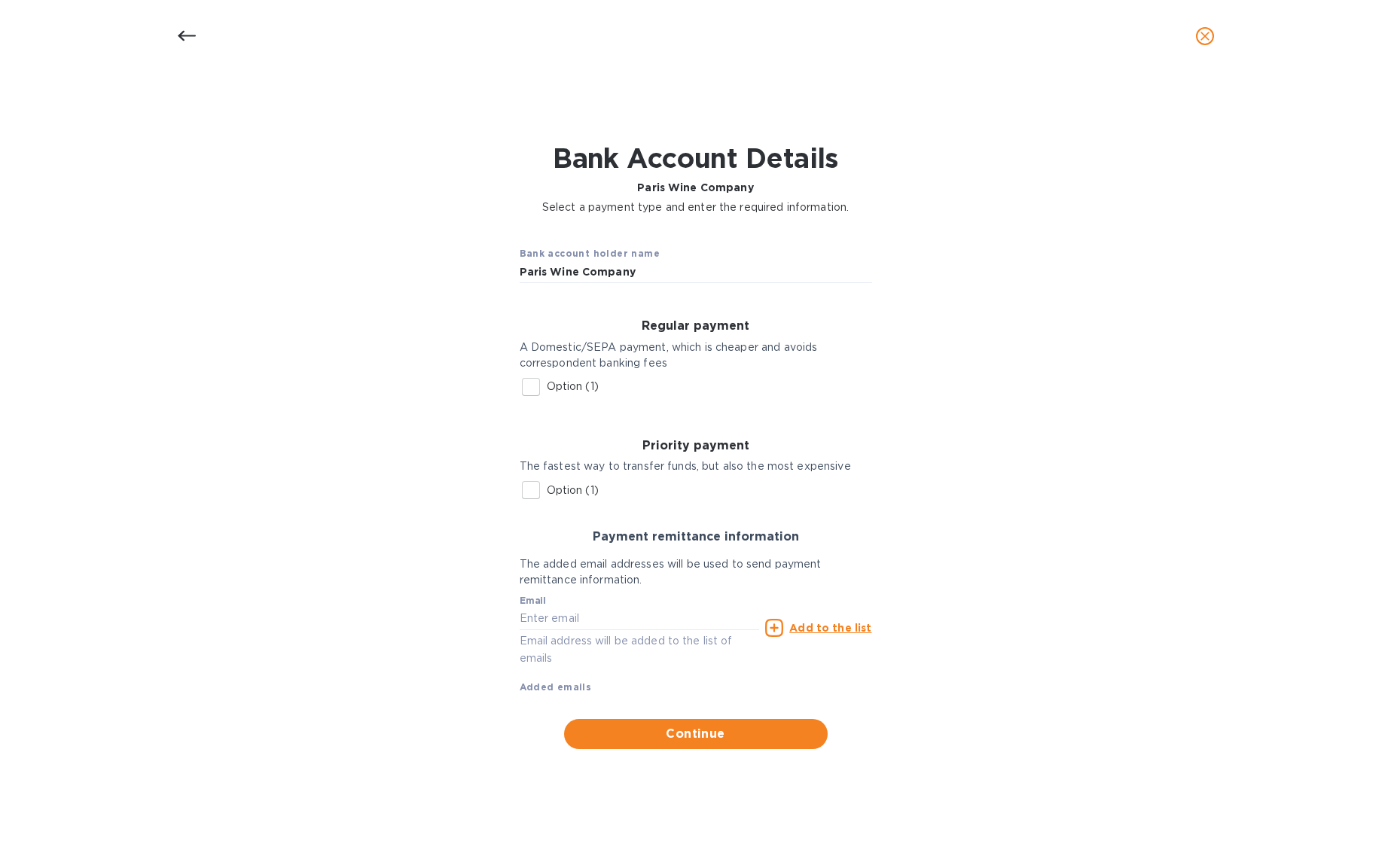
click at [533, 385] on input "Option (1)" at bounding box center [531, 387] width 32 height 32
checkbox input "true"
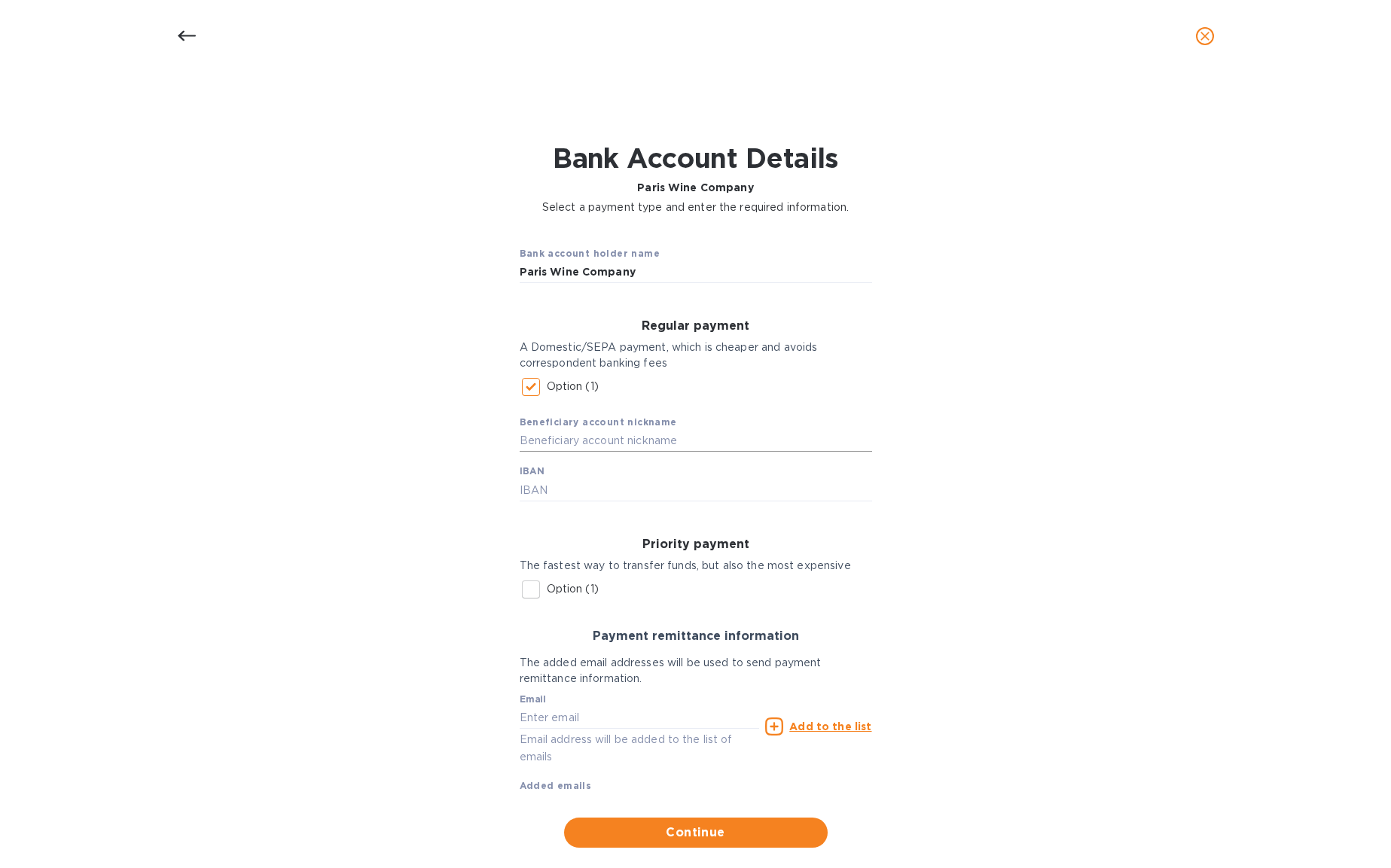
click at [562, 436] on input "text" at bounding box center [696, 441] width 353 height 23
type input "Paris Wine Company"
click at [545, 493] on input "text" at bounding box center [696, 490] width 353 height 23
paste input "FR76 1751 5900 0008 0166 3673 830"
type input "FR76 1751 5900 0008 0166 3673 830"
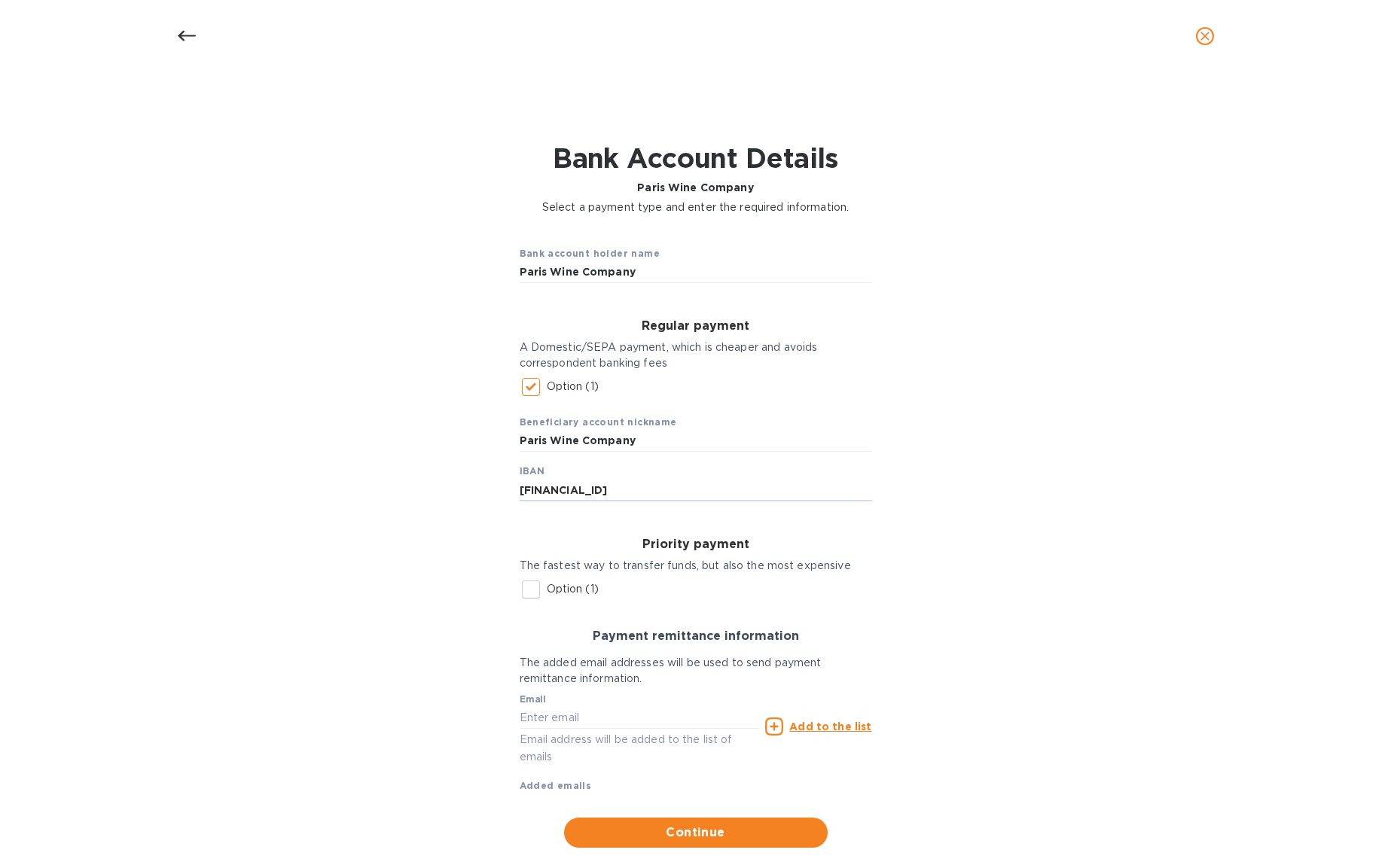
click at [1029, 509] on div "Bank account holder name Paris Wine Company Regular payment A Domestic/SEPA pay…" at bounding box center [695, 541] width 1352 height 633
click at [732, 826] on span "Continue" at bounding box center [696, 833] width 240 height 18
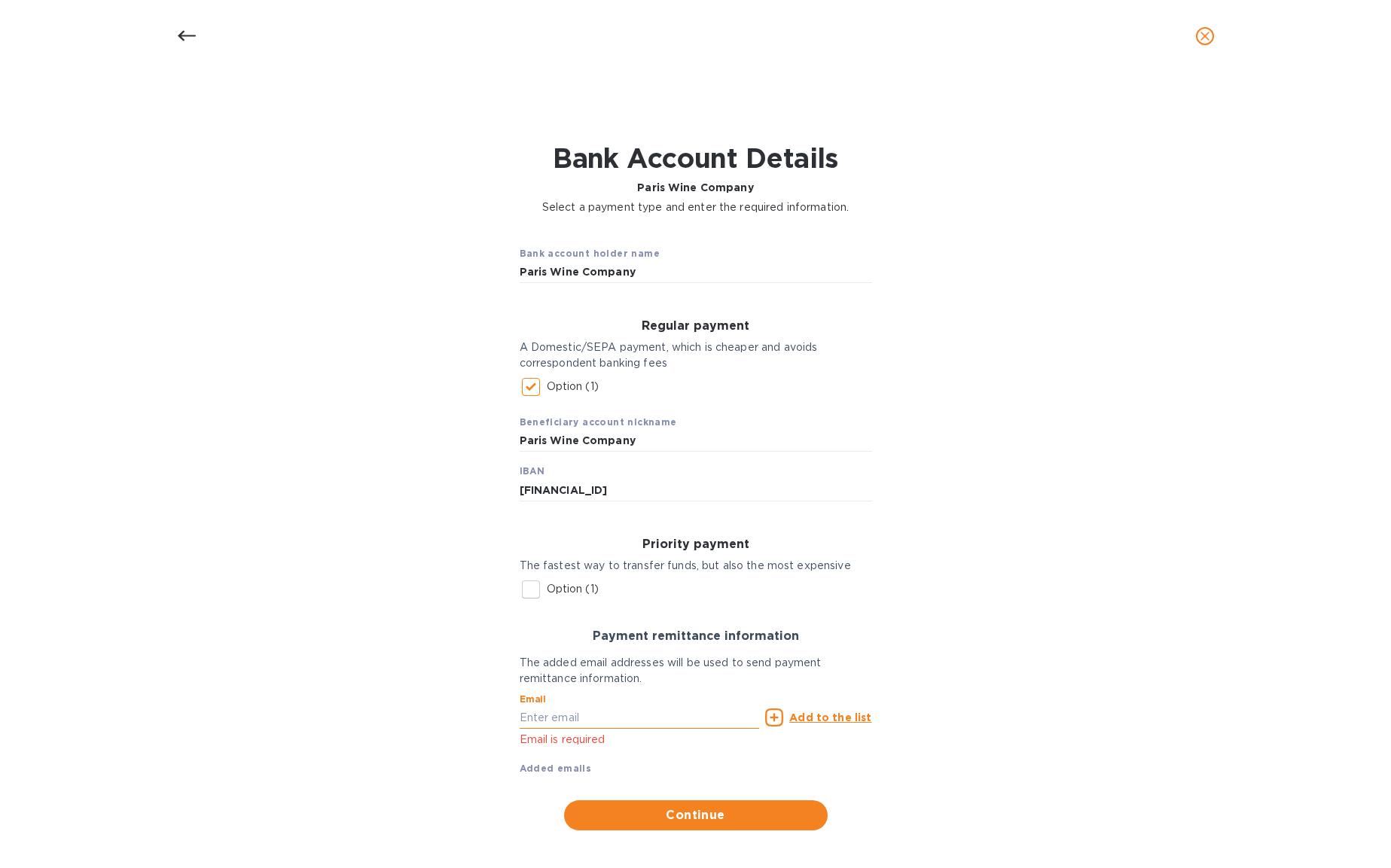
click at [540, 718] on input "text" at bounding box center [639, 717] width 240 height 23
paste input "po@pariswinecompany.com"
type input "po@pariswinecompany.com"
click at [986, 708] on div "Bank account holder name Paris Wine Company Regular payment A Domestic/SEPA pay…" at bounding box center [695, 532] width 1352 height 615
click at [822, 713] on u "Add to the list" at bounding box center [830, 717] width 82 height 12
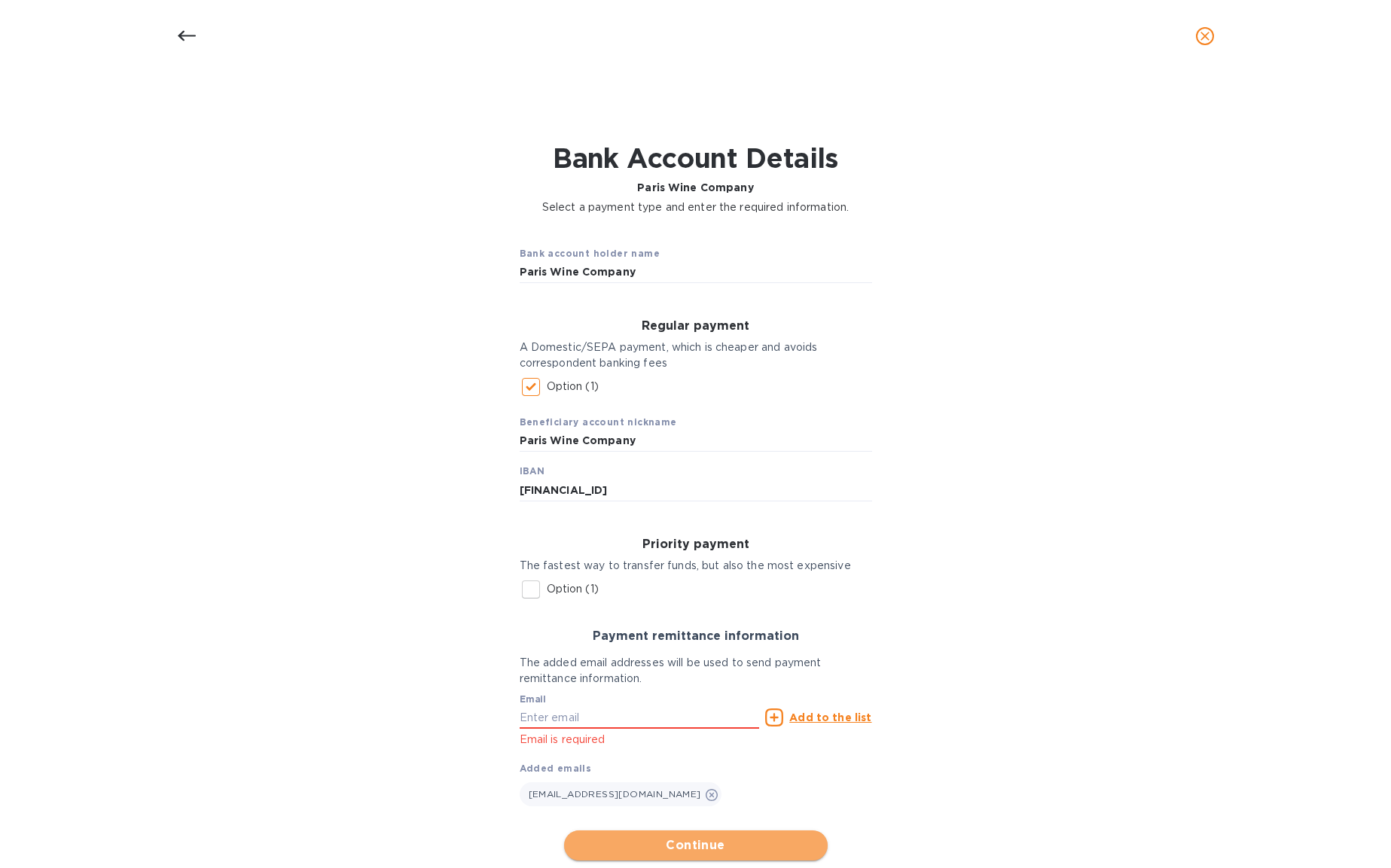
click at [699, 845] on span "Continue" at bounding box center [696, 846] width 240 height 18
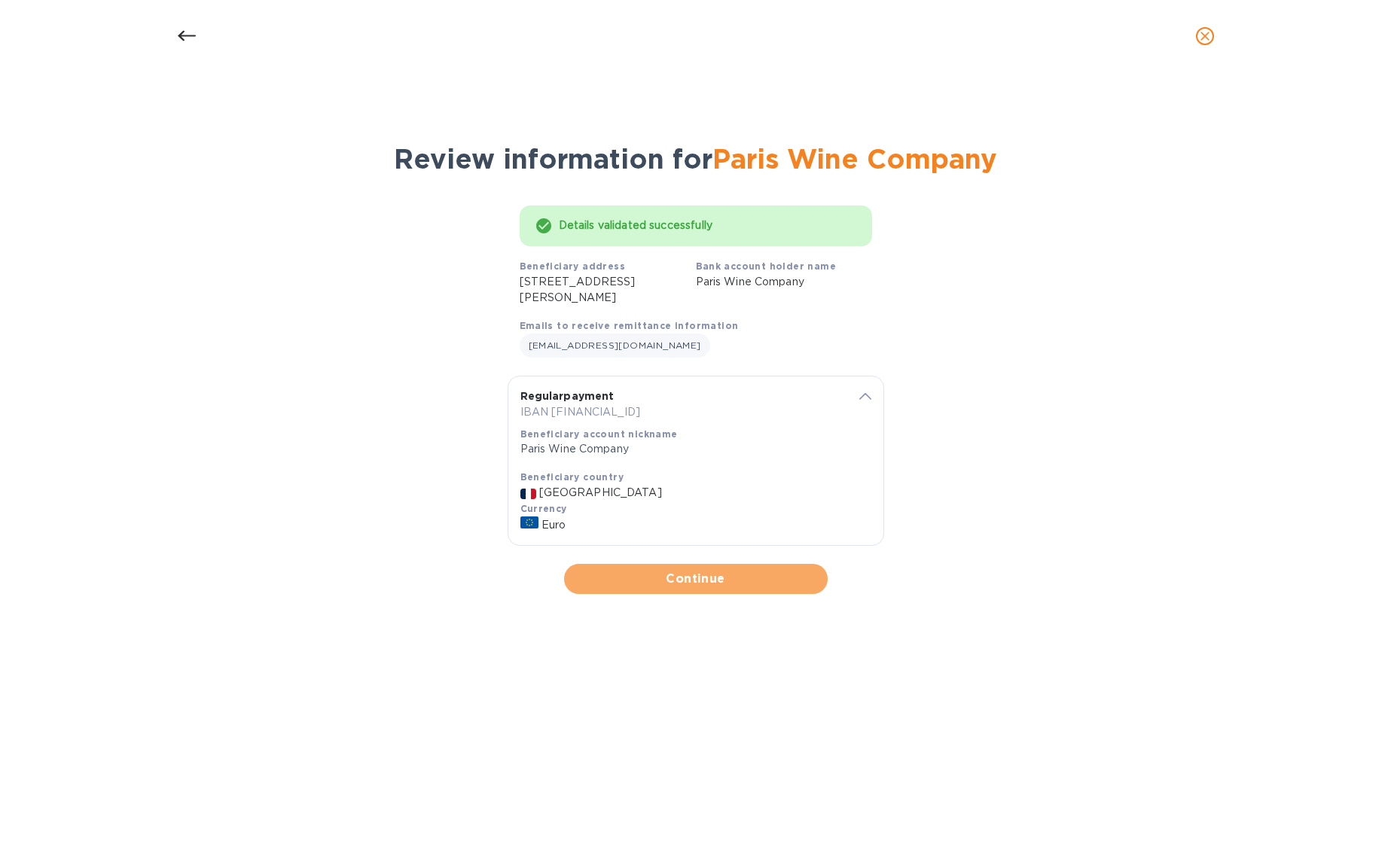
click at [691, 586] on span "Continue" at bounding box center [696, 579] width 240 height 18
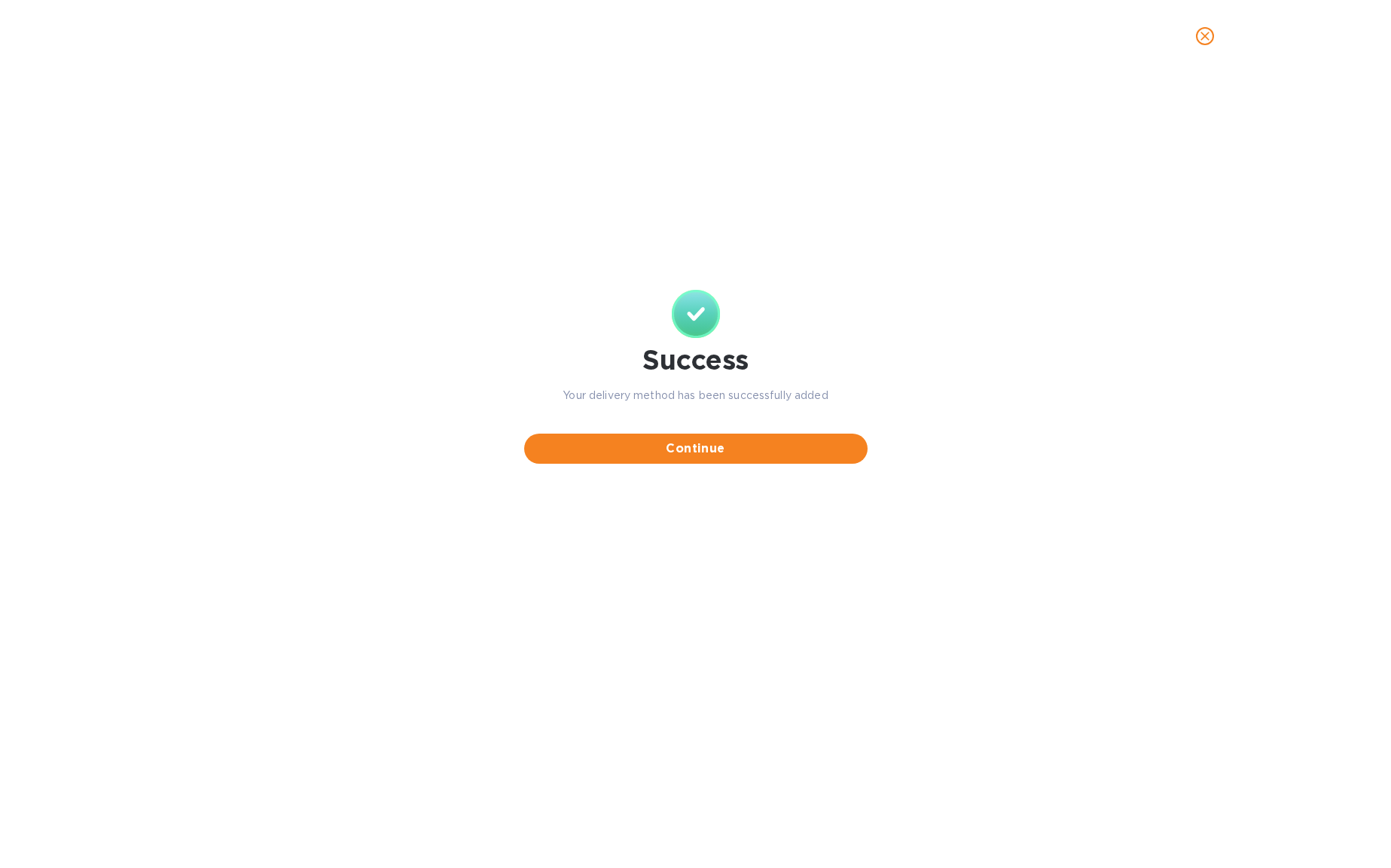
click at [680, 454] on span "Continue" at bounding box center [696, 449] width 319 height 18
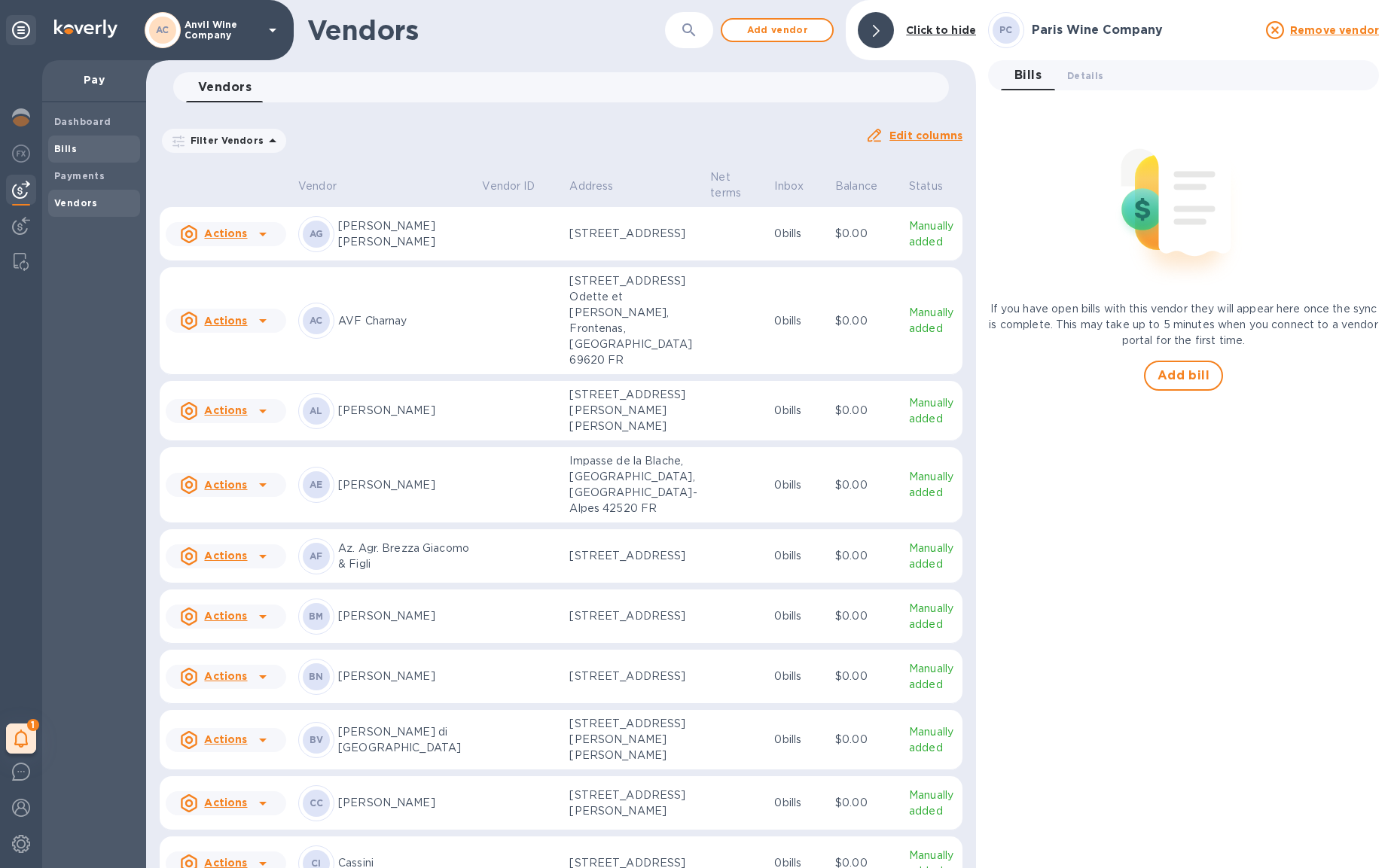
click at [72, 152] on b "Bills" at bounding box center [65, 148] width 23 height 11
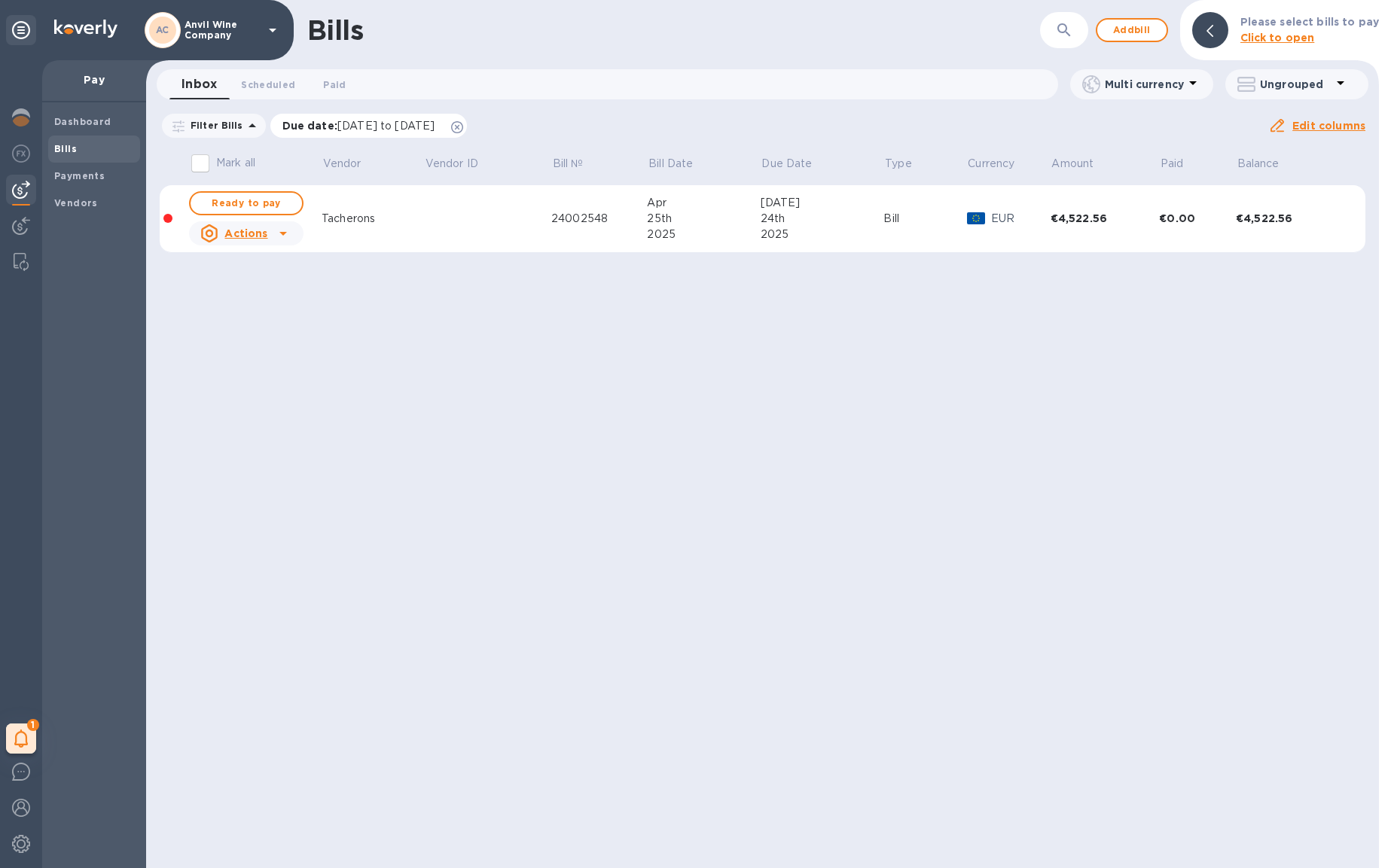
click at [338, 130] on span "06/14/2025 to 10/12/2025" at bounding box center [386, 126] width 97 height 12
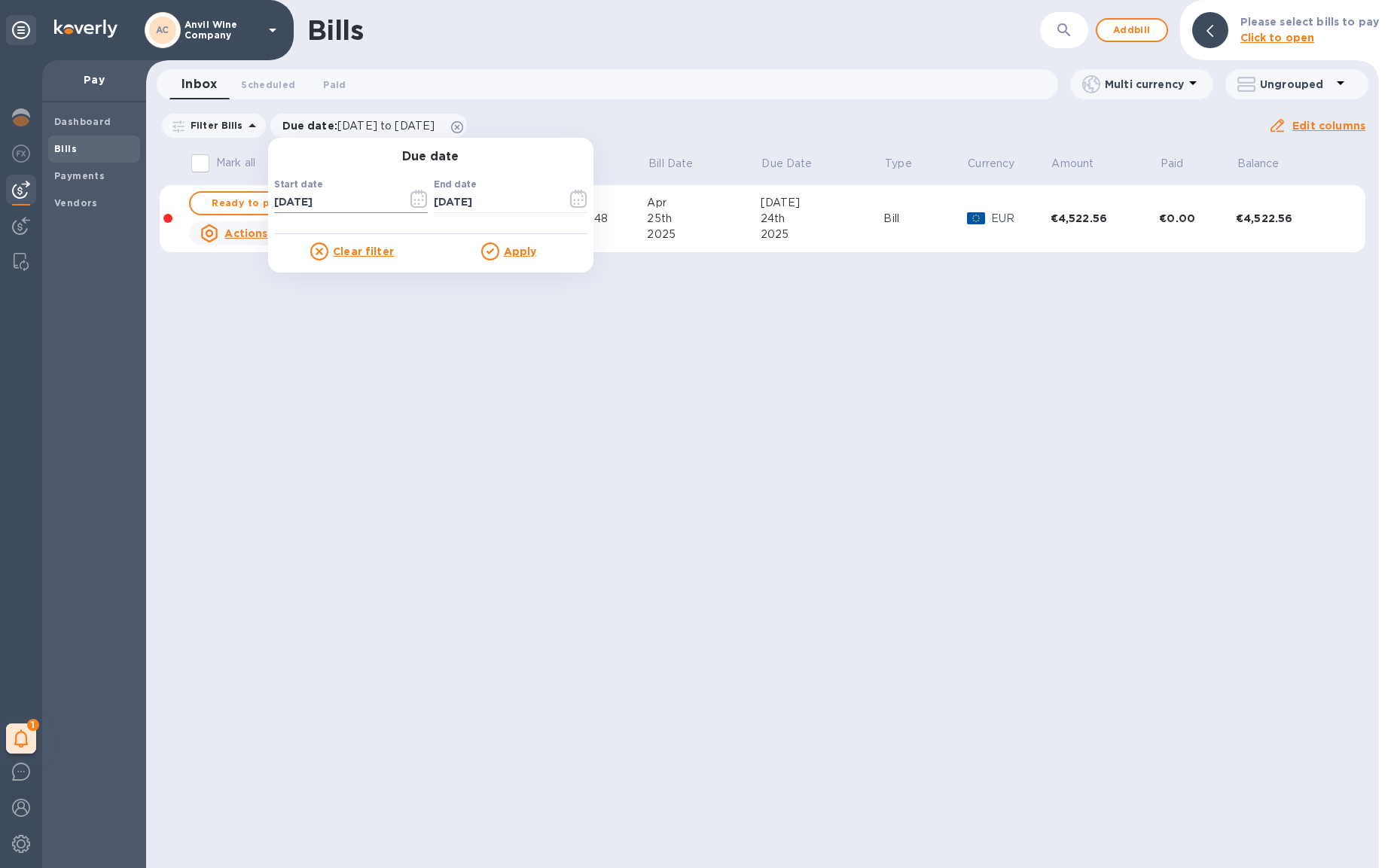
click at [419, 195] on icon "button" at bounding box center [419, 199] width 18 height 18
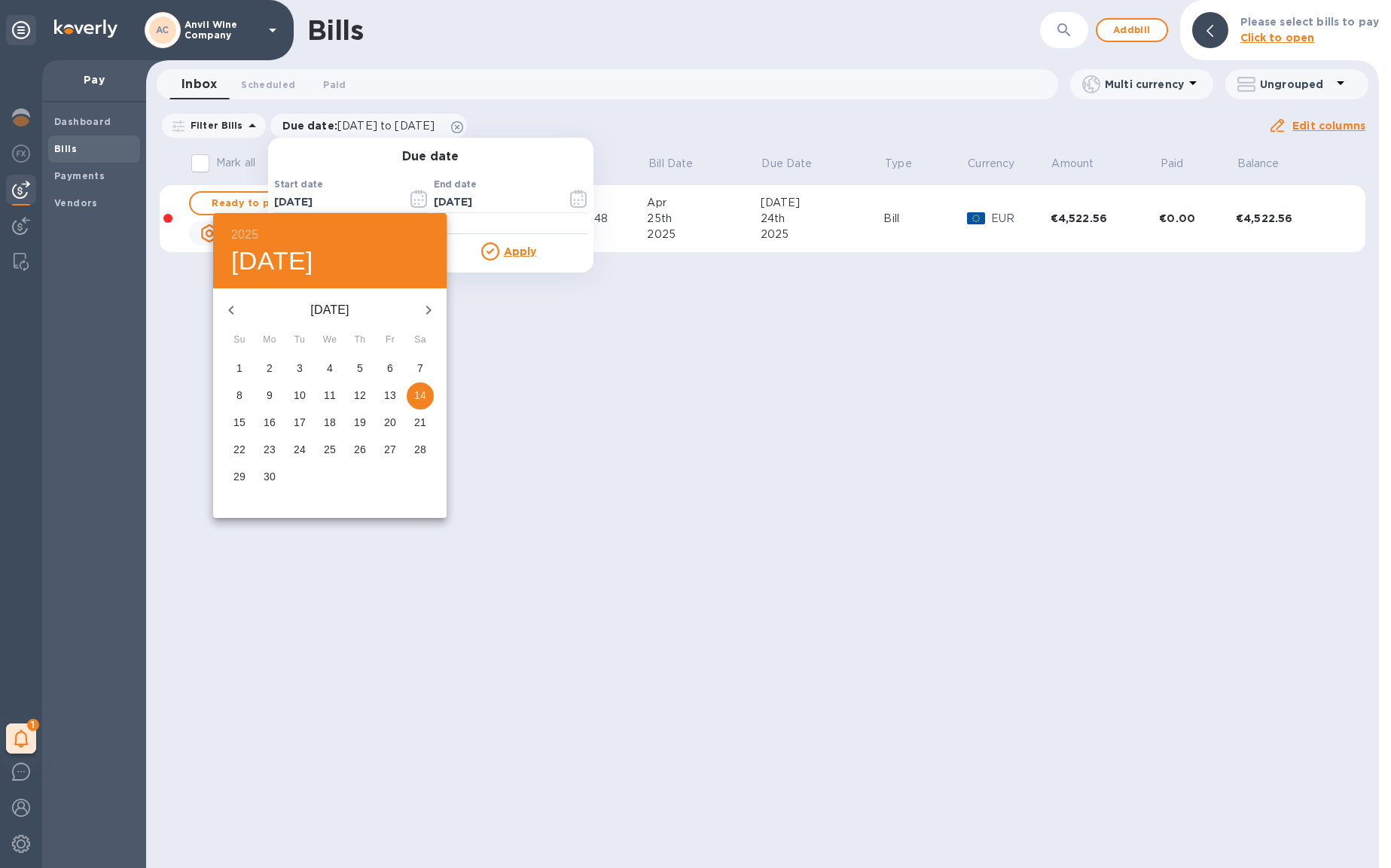
click at [235, 318] on icon "button" at bounding box center [231, 311] width 18 height 18
click at [238, 397] on p "4" at bounding box center [239, 395] width 6 height 15
type input "05/04/2025"
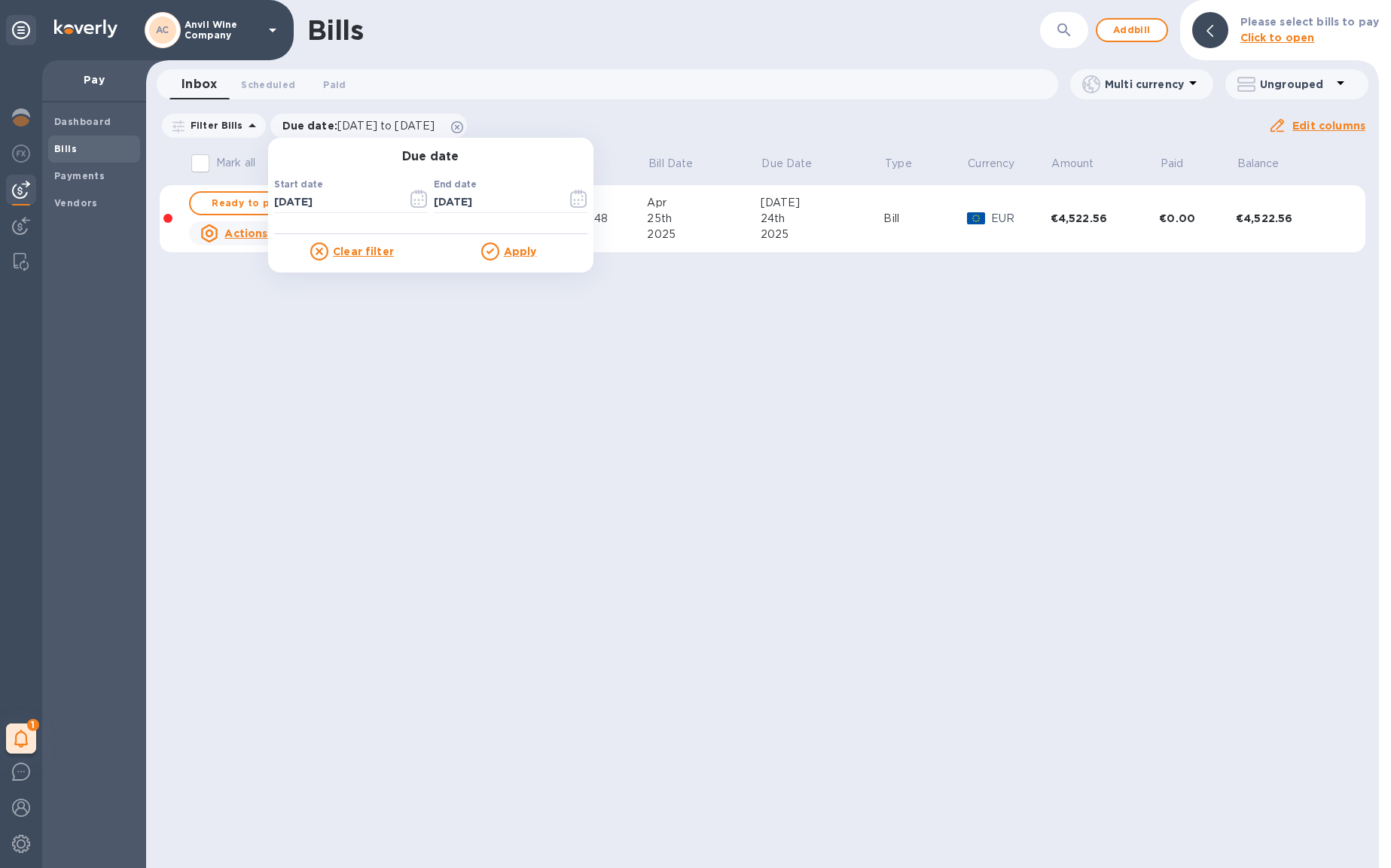
click at [489, 251] on icon at bounding box center [490, 251] width 18 height 18
click at [516, 260] on div "Due date Start date 05/04/2025 ​ End date 10/12/2025 ​ Clear filter Apply" at bounding box center [431, 204] width 325 height 135
click at [515, 249] on u "Apply" at bounding box center [520, 251] width 34 height 12
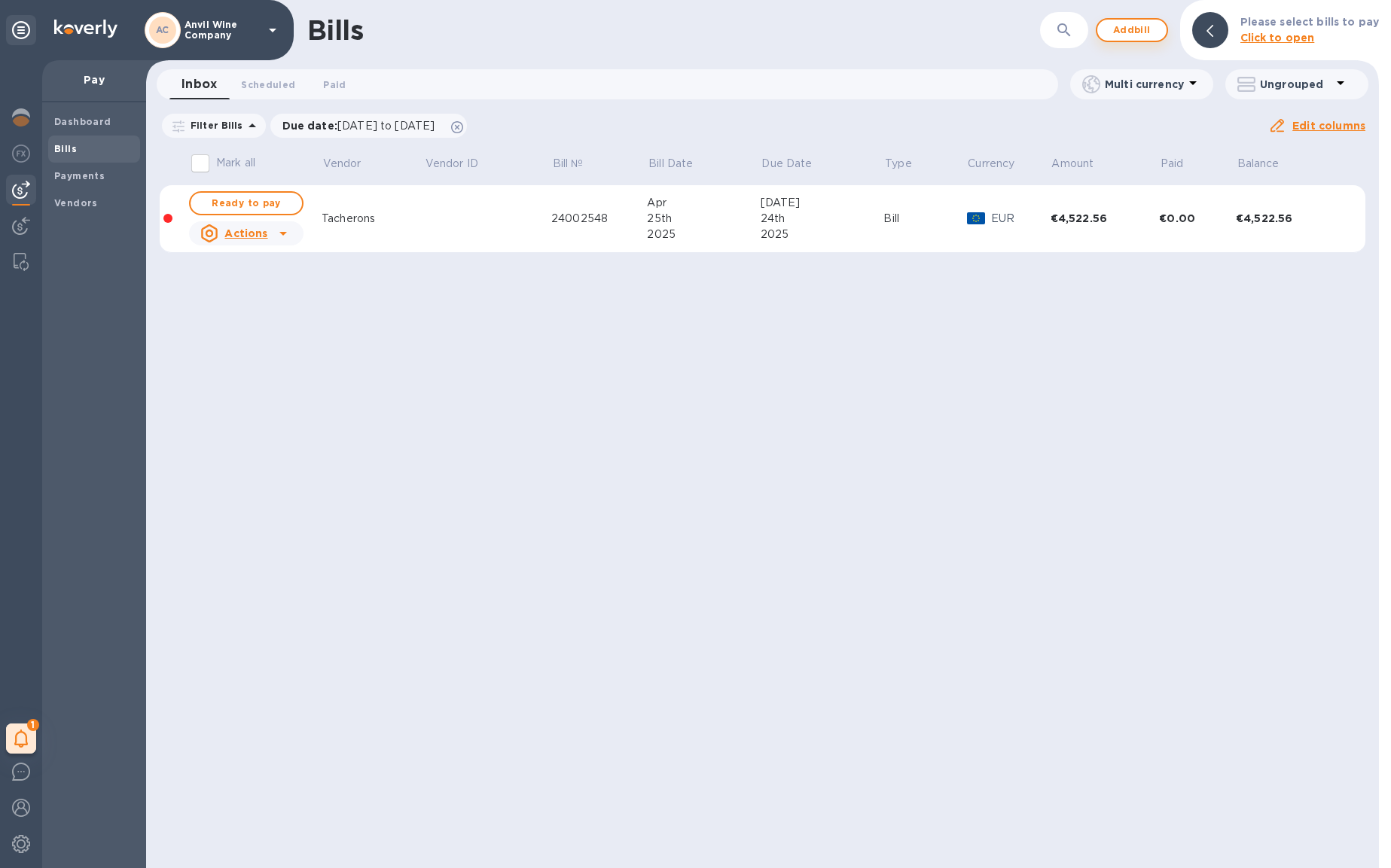
click at [1130, 31] on span "Add bill" at bounding box center [1132, 30] width 45 height 18
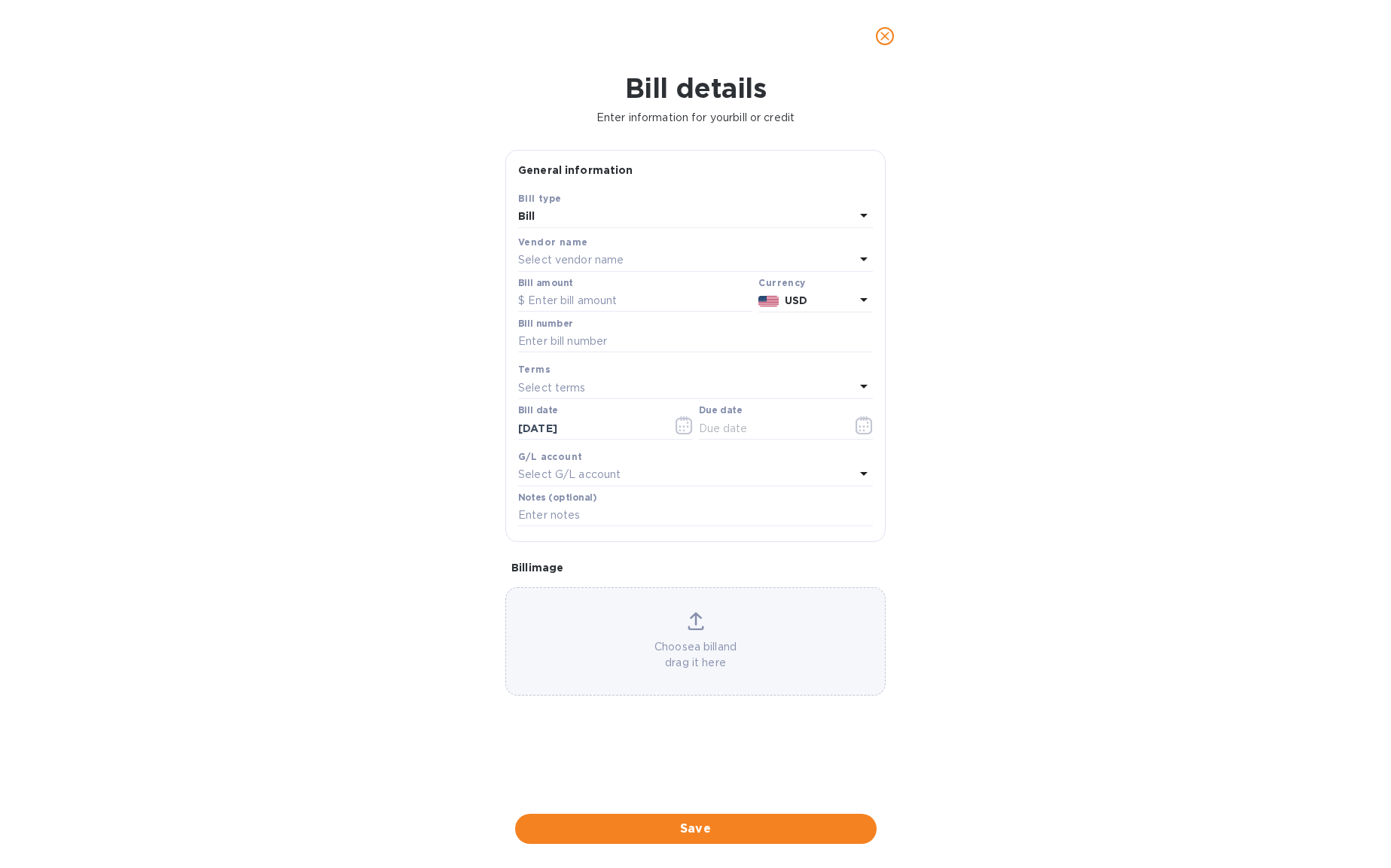
click at [626, 256] on div "Select vendor name" at bounding box center [686, 260] width 337 height 21
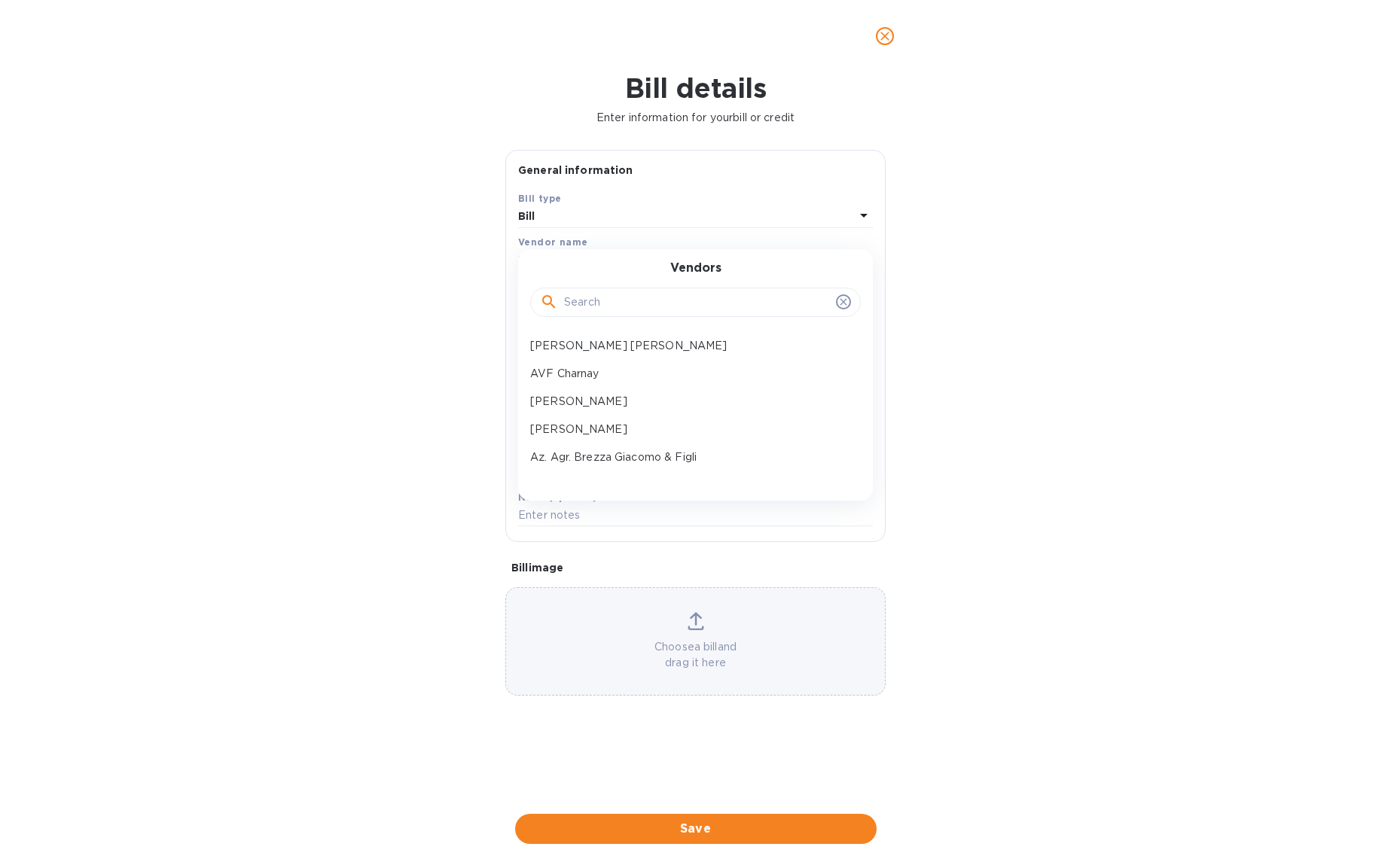
click at [590, 298] on input "text" at bounding box center [696, 302] width 266 height 23
type input "Paris Wine"
click at [570, 338] on p "Paris Wine Company" at bounding box center [690, 346] width 318 height 16
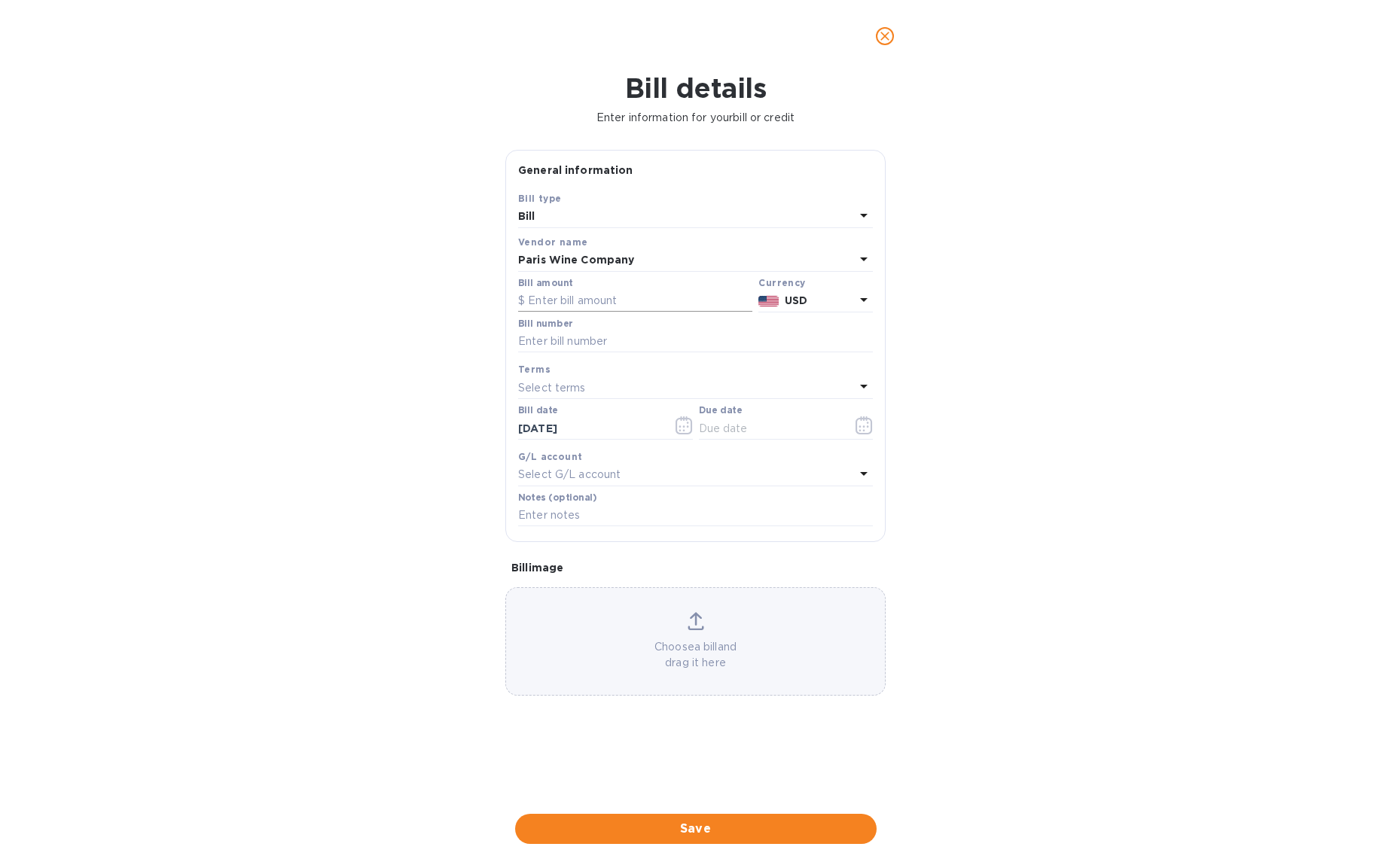
click at [634, 303] on input "text" at bounding box center [635, 301] width 235 height 23
type input "819.84"
click at [812, 307] on p "USD" at bounding box center [820, 301] width 70 height 16
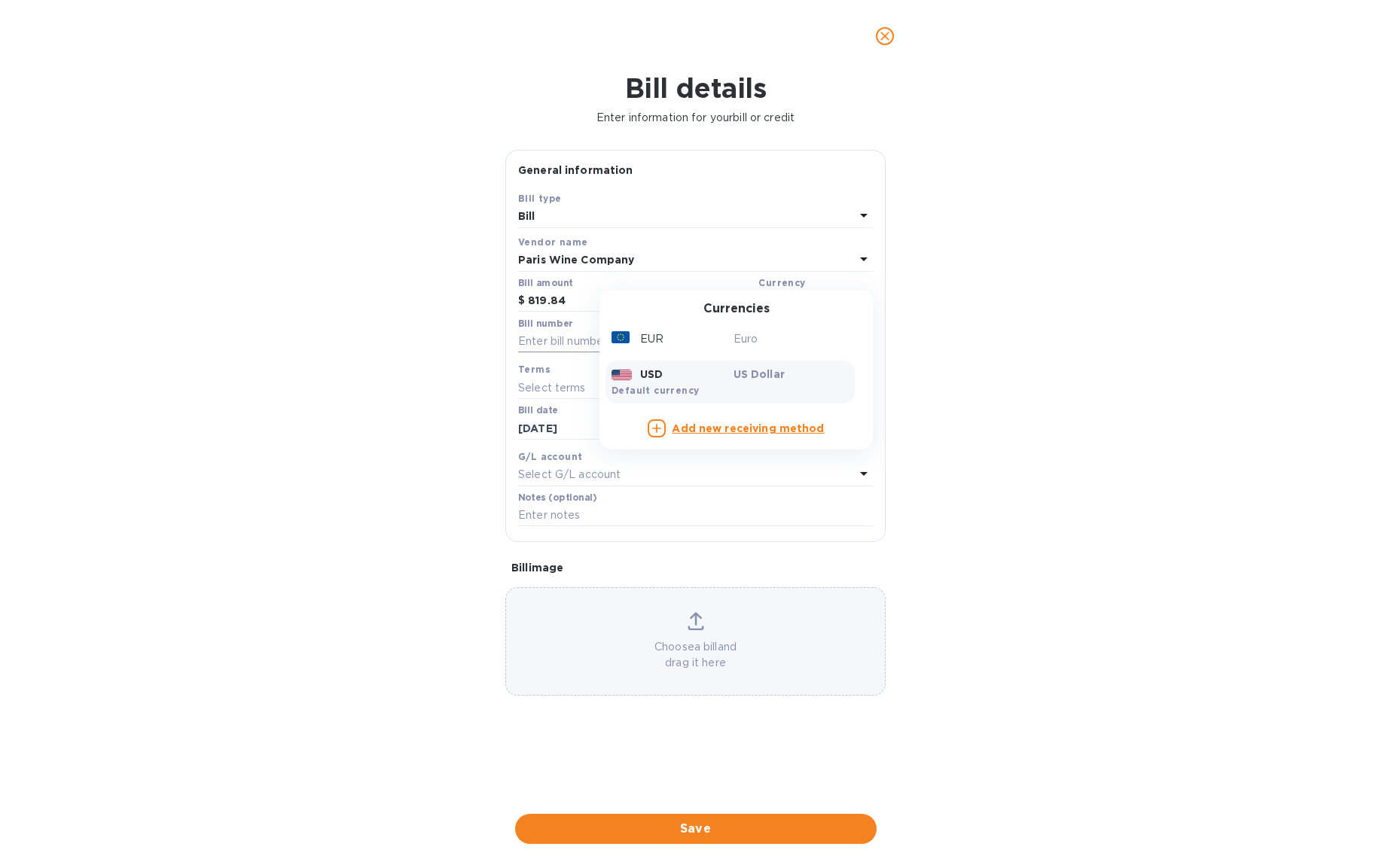
click at [706, 336] on div "EUR" at bounding box center [670, 339] width 122 height 22
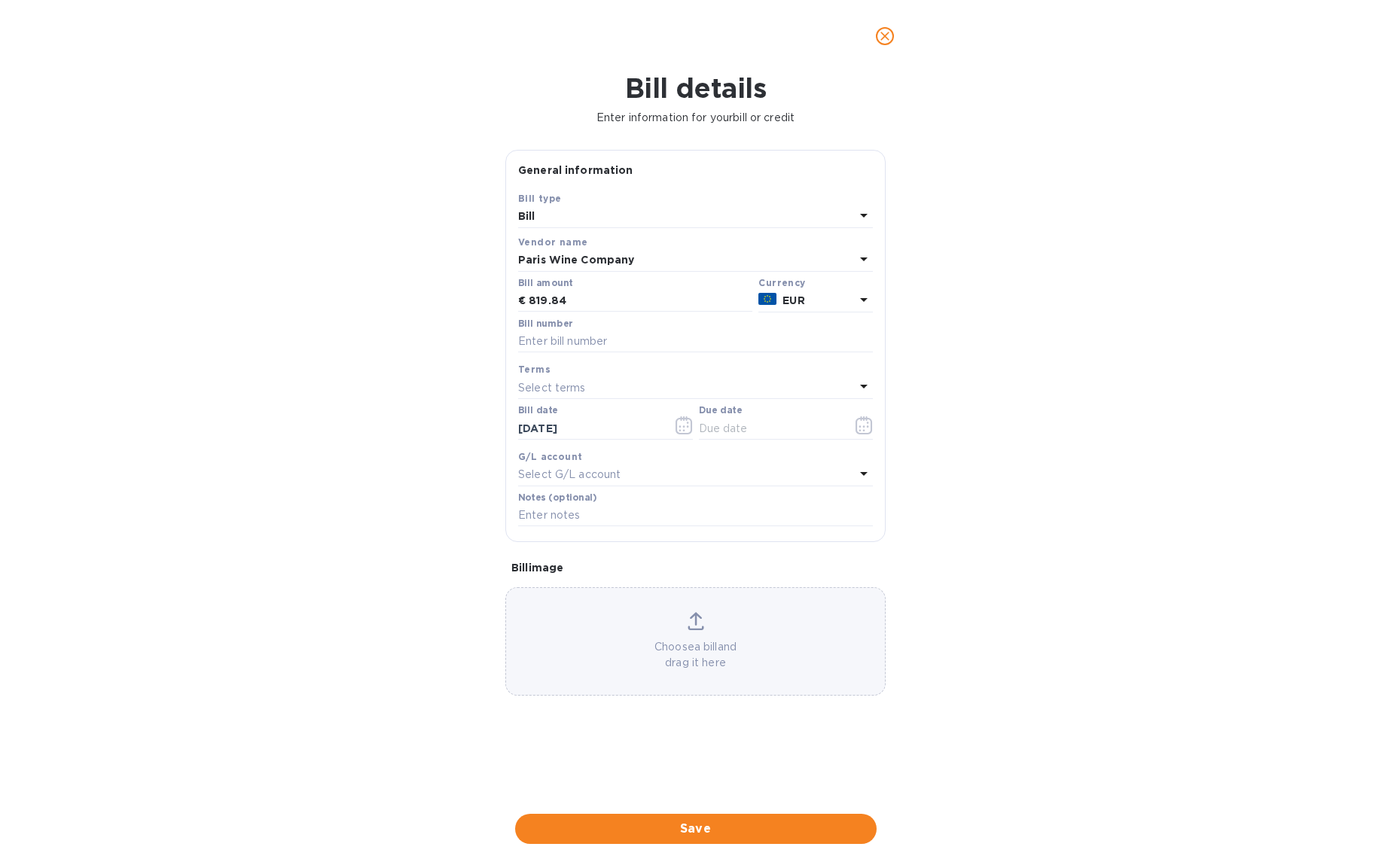
click at [1053, 368] on div "Bill details Enter information for your bill or credit General information Save…" at bounding box center [696, 470] width 1391 height 796
click at [623, 338] on input "text" at bounding box center [695, 342] width 354 height 23
type input "INV/2025/00216"
click at [546, 428] on input "08/13/2025" at bounding box center [589, 428] width 142 height 23
click at [681, 421] on icon "button" at bounding box center [684, 426] width 18 height 18
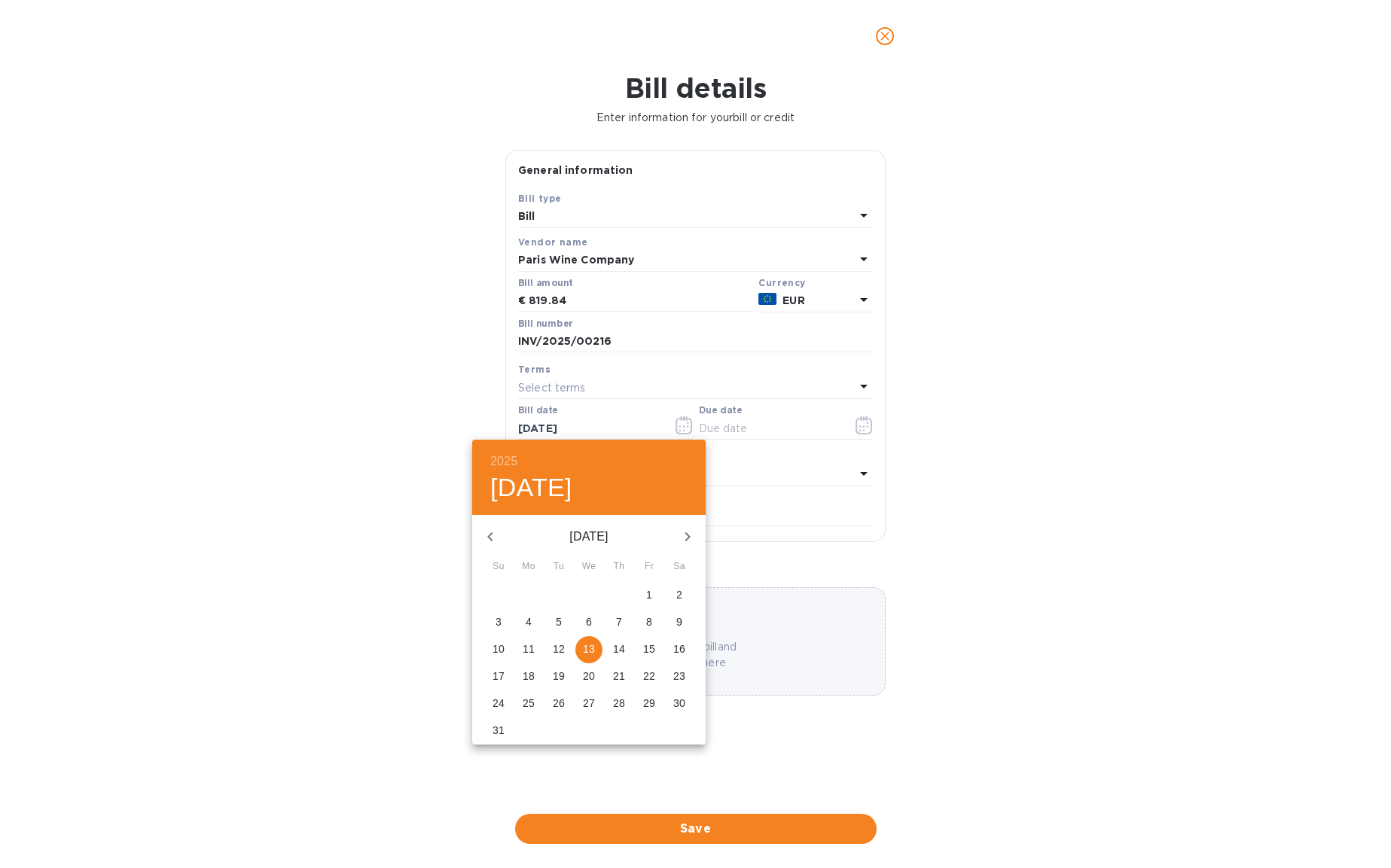
click at [497, 535] on icon "button" at bounding box center [490, 537] width 18 height 18
click at [499, 538] on icon "button" at bounding box center [490, 537] width 18 height 18
click at [649, 676] on p "25" at bounding box center [649, 676] width 12 height 15
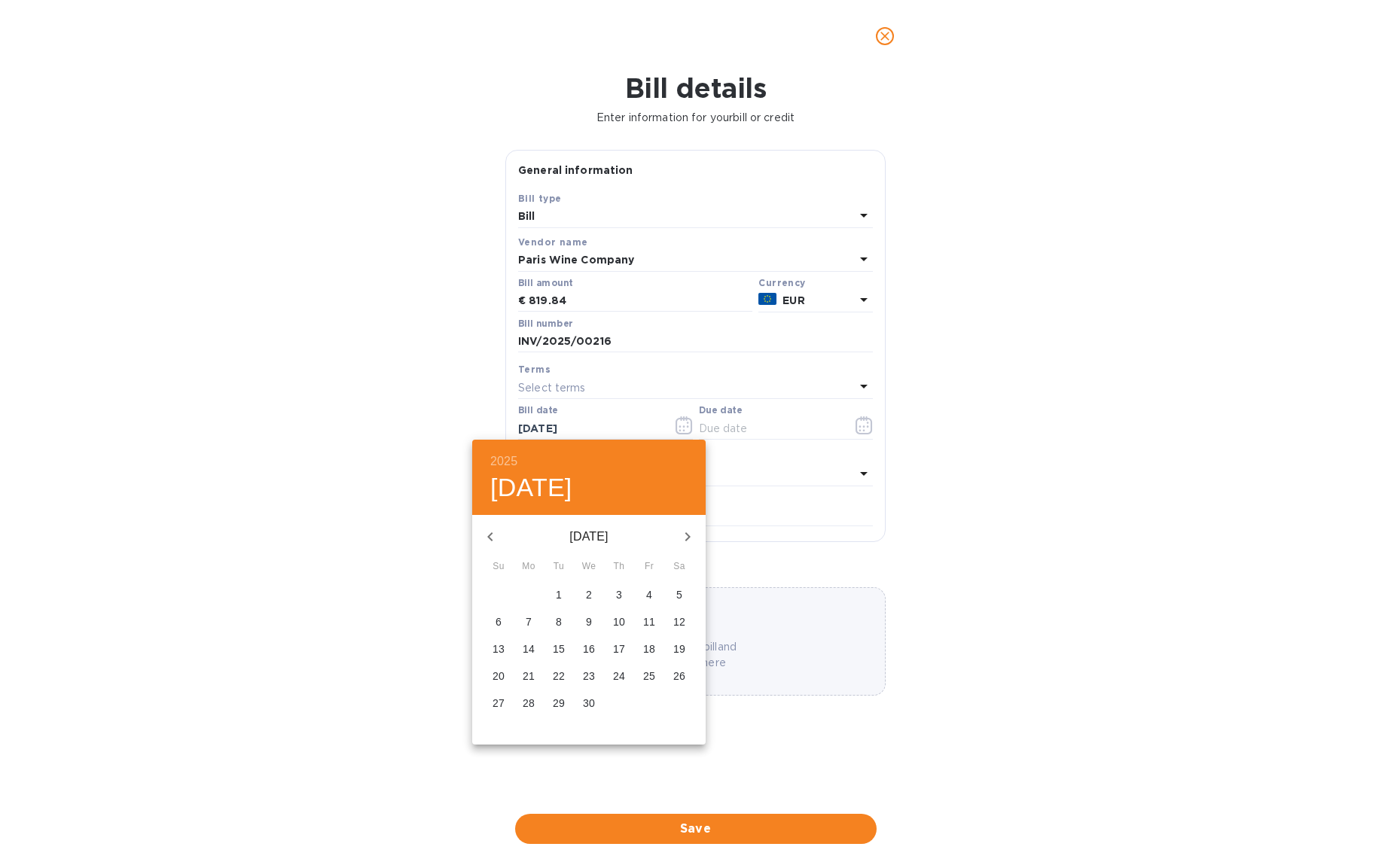
type input "04/25/2025"
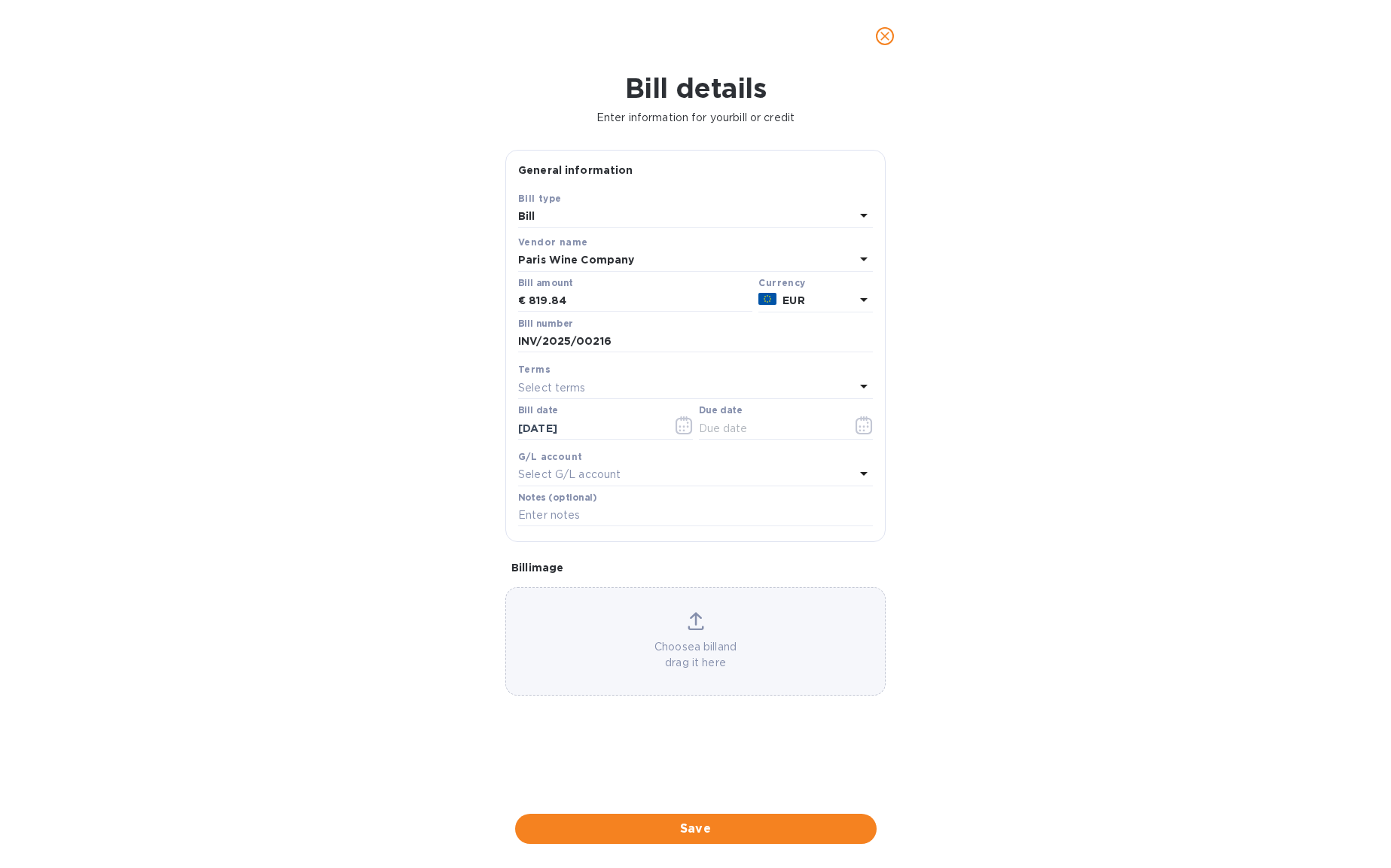
click at [567, 385] on p "Select terms" at bounding box center [551, 388] width 68 height 16
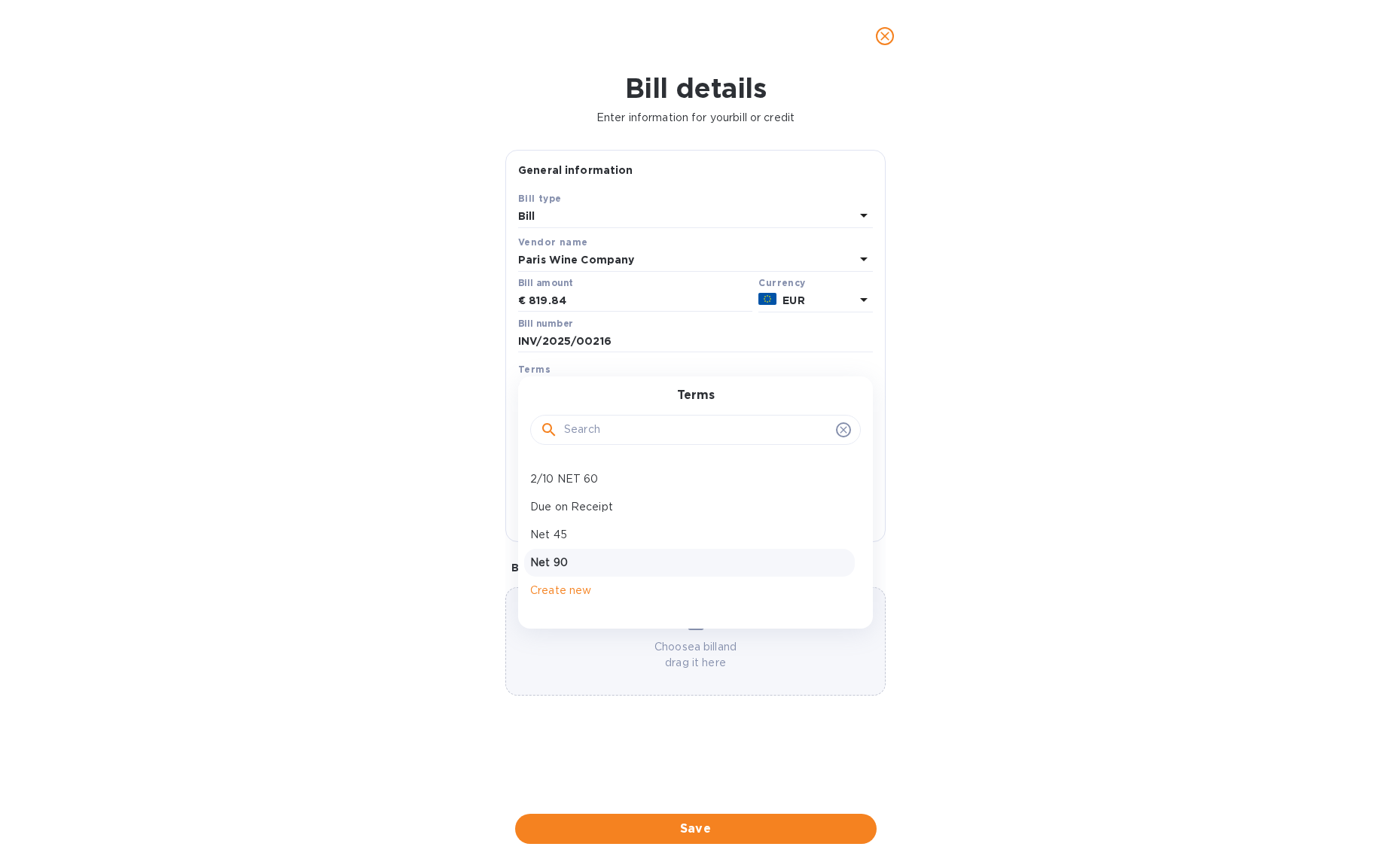
click at [577, 568] on p "Net 90" at bounding box center [690, 562] width 318 height 16
type input "07/24/2025"
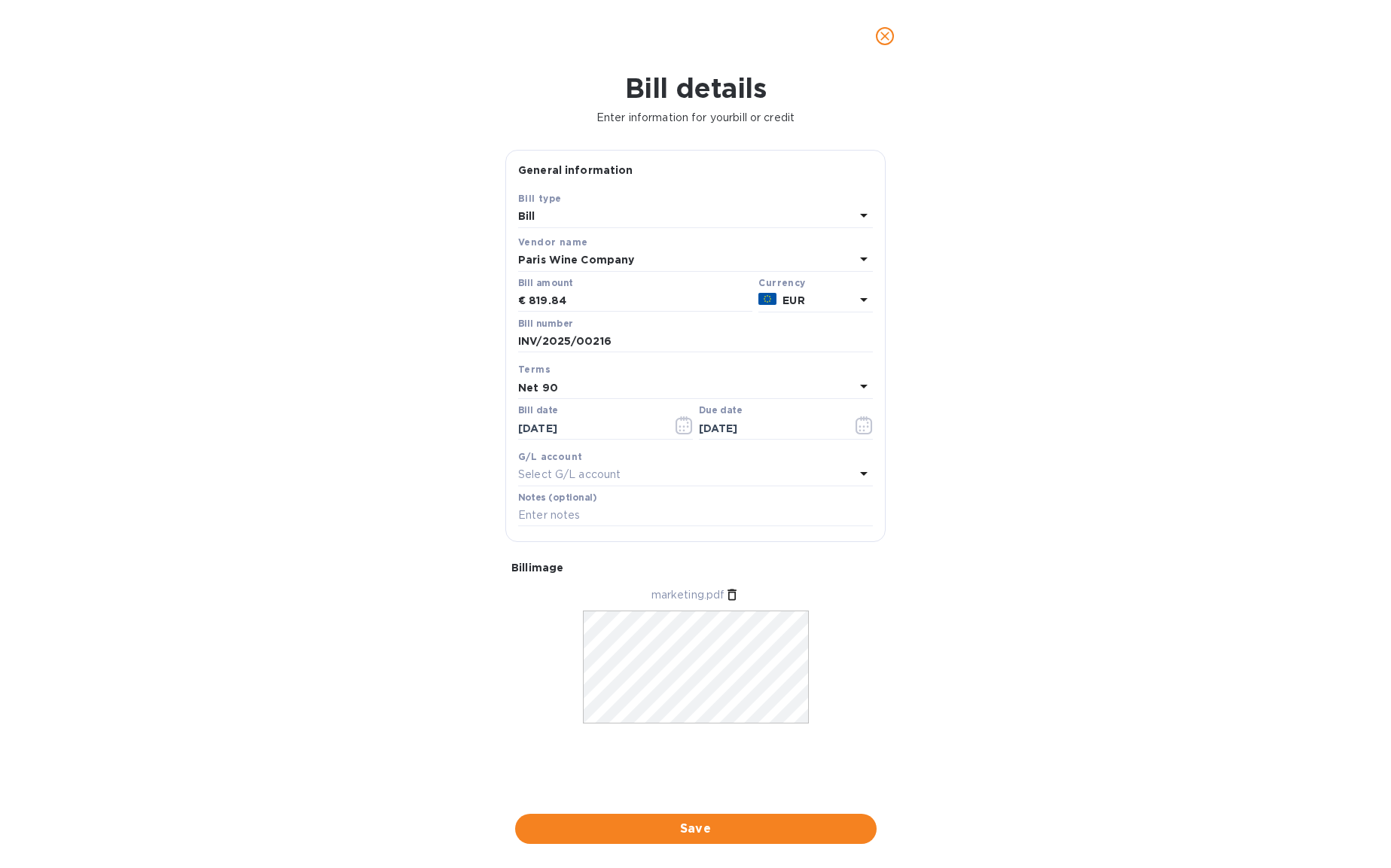
click at [1155, 648] on div "Bill details Enter information for your bill or credit General information Save…" at bounding box center [696, 470] width 1391 height 796
click at [681, 830] on span "Save" at bounding box center [696, 829] width 338 height 18
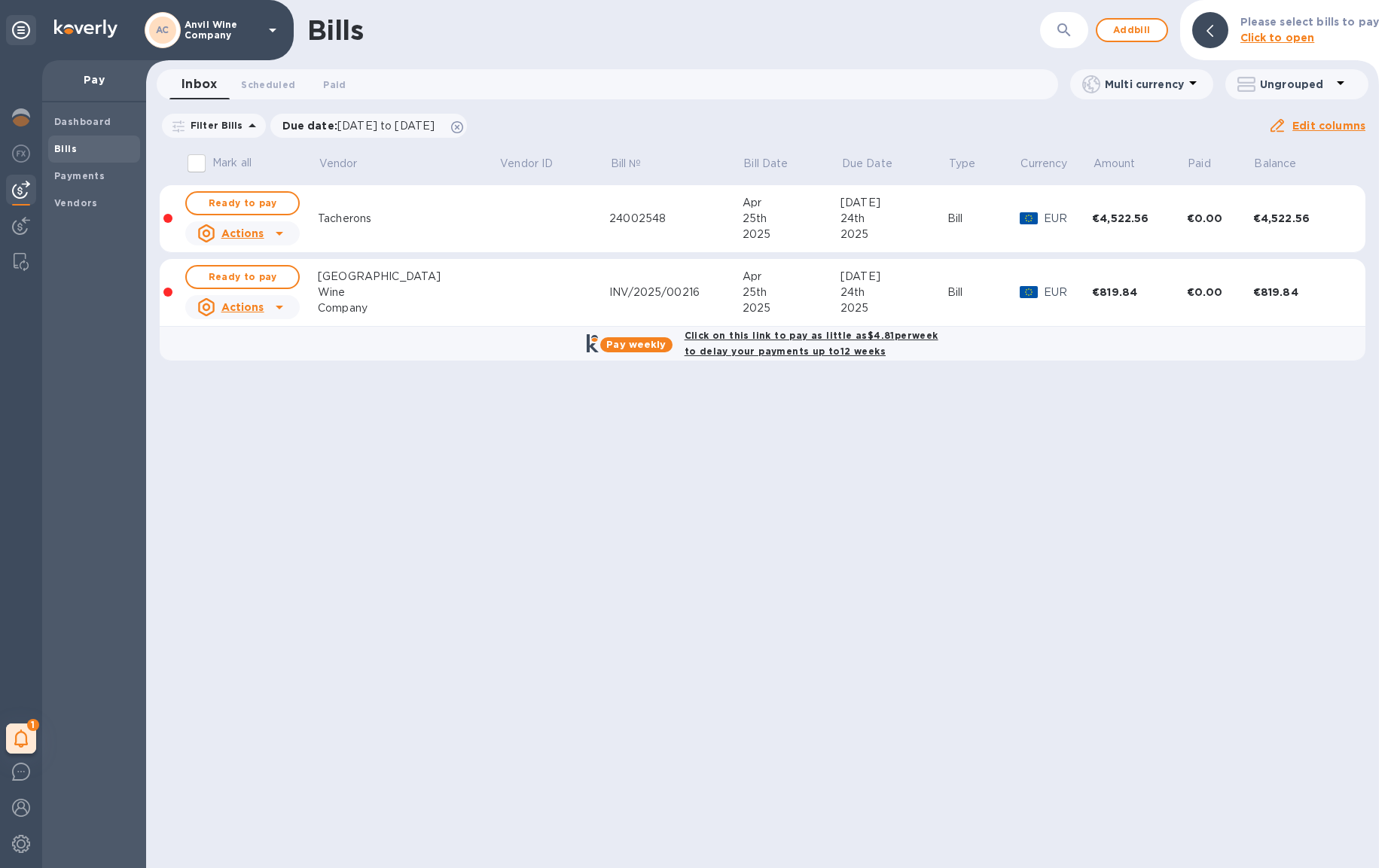
click at [198, 161] on input "Mark all" at bounding box center [197, 163] width 32 height 32
checkbox input "true"
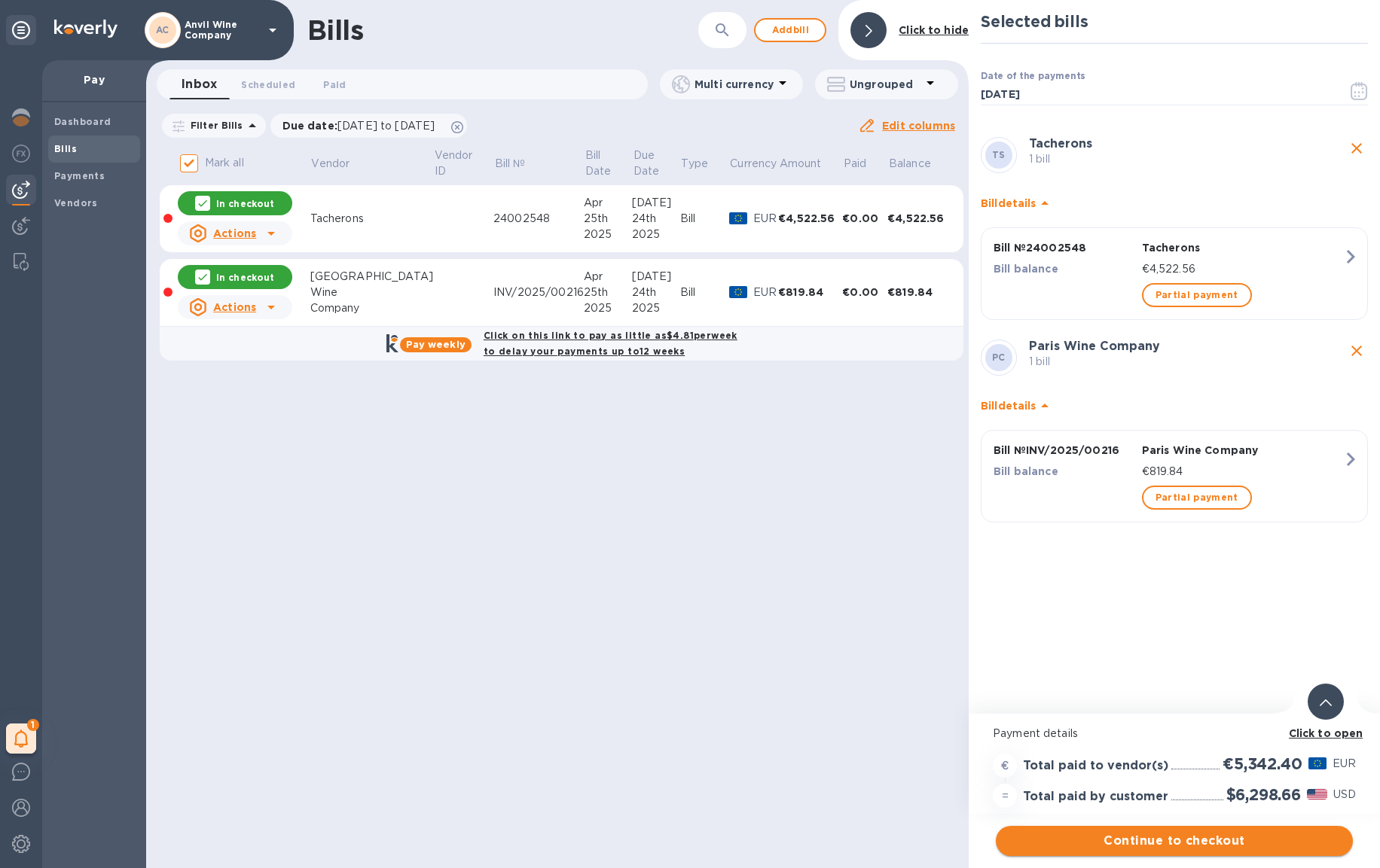
click at [1225, 841] on span "Continue to checkout" at bounding box center [1174, 841] width 333 height 18
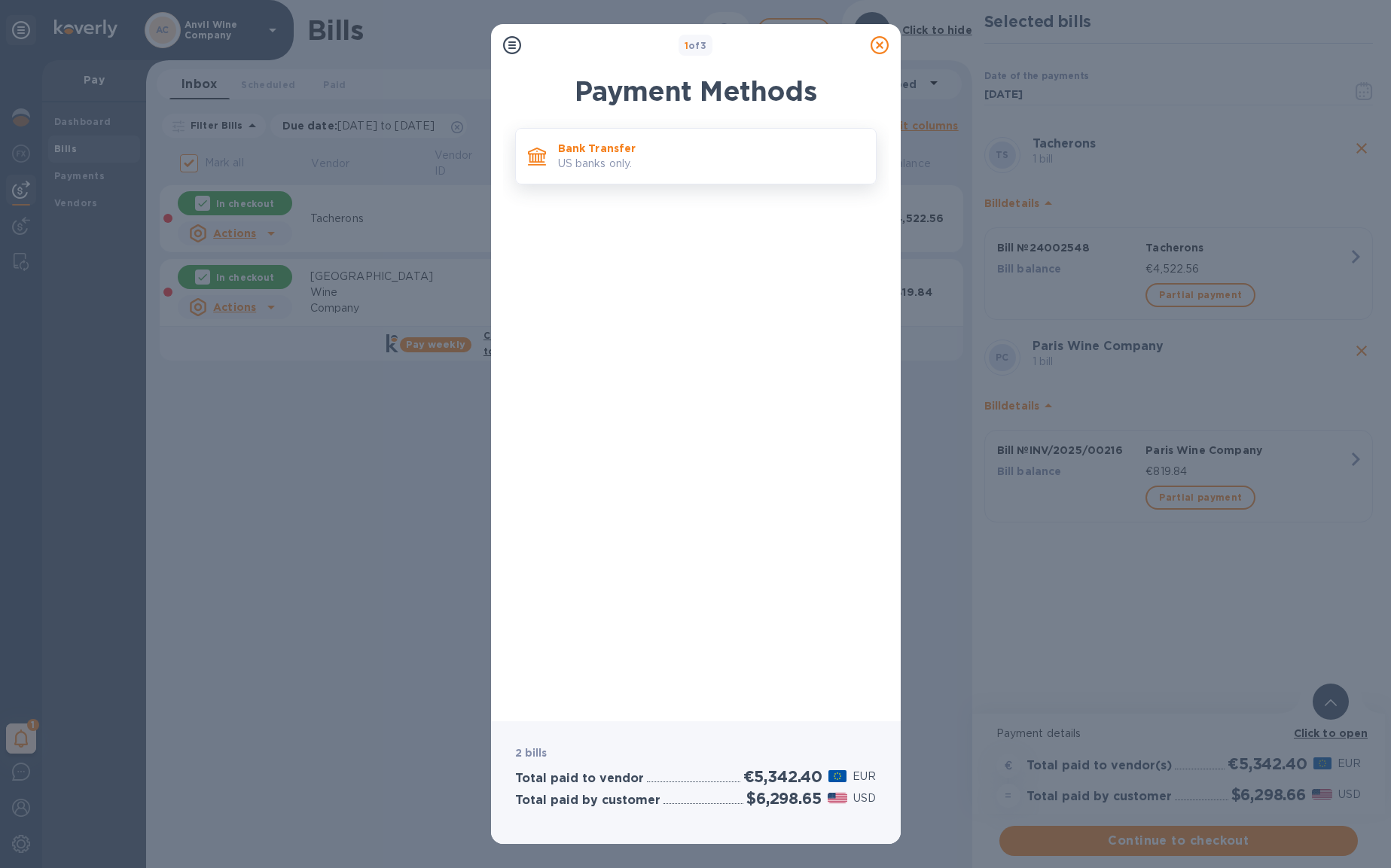
click at [567, 141] on p "Bank Transfer" at bounding box center [711, 148] width 306 height 15
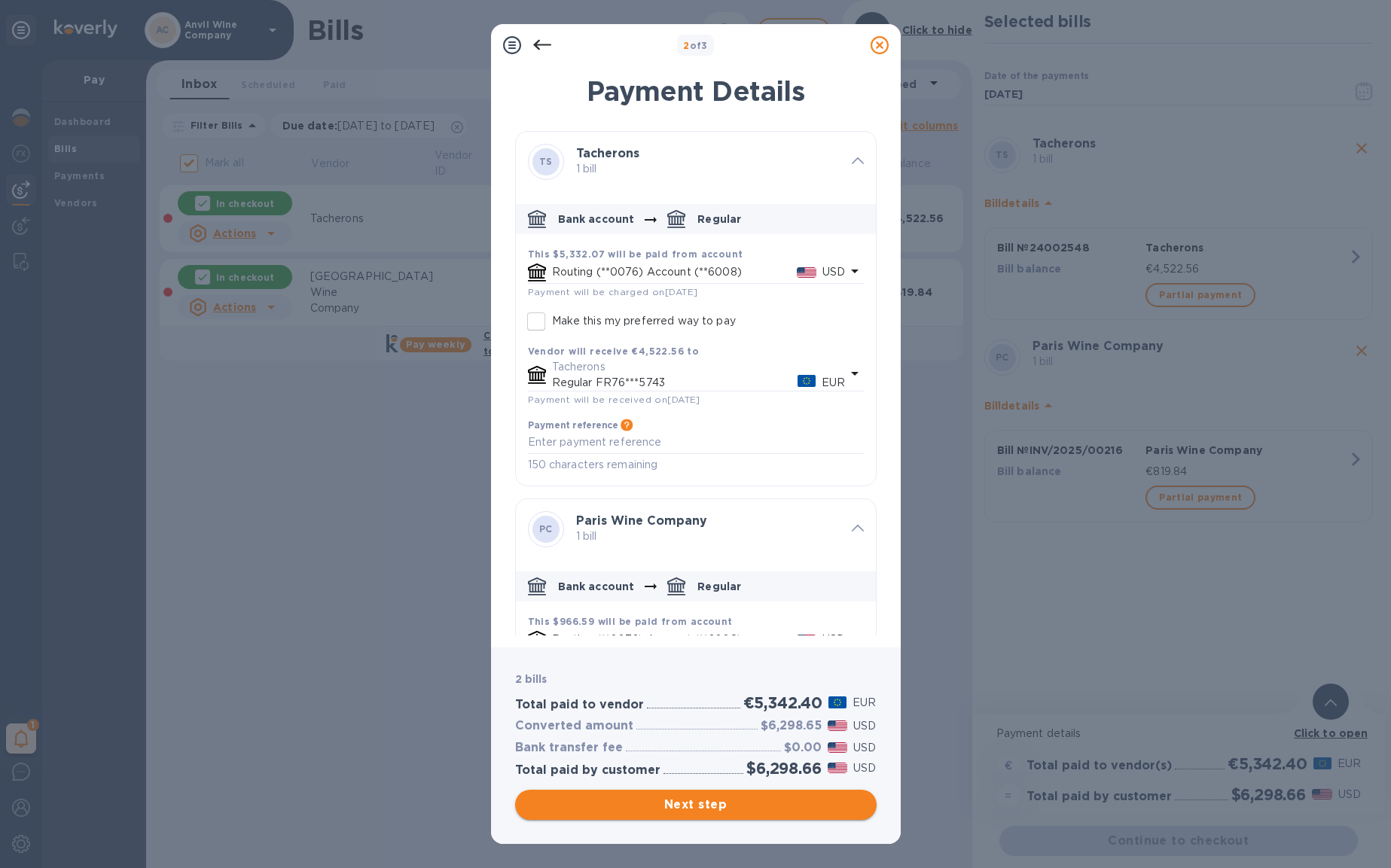
click at [690, 806] on span "Next step" at bounding box center [696, 805] width 338 height 18
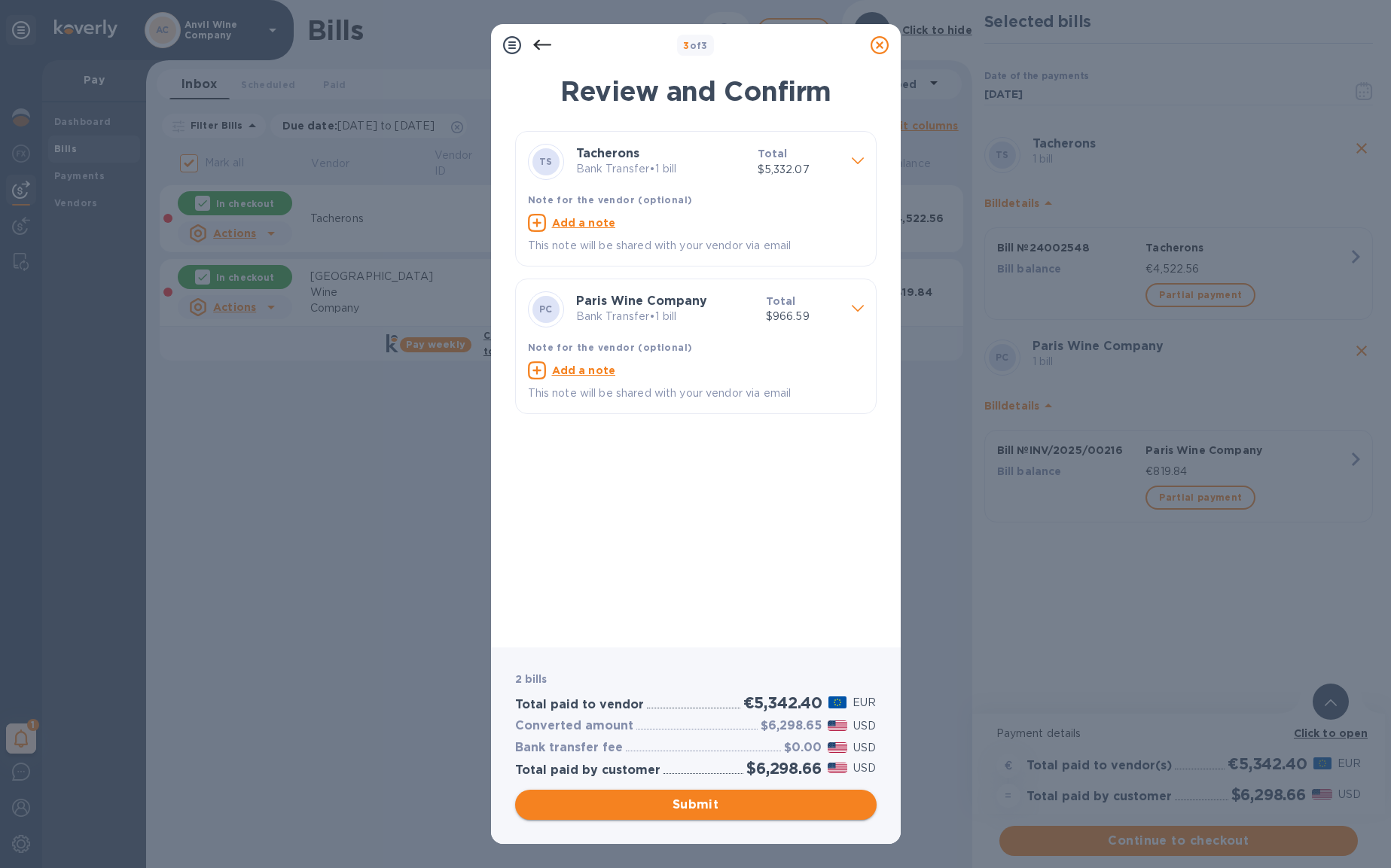
click at [692, 801] on span "Submit" at bounding box center [696, 805] width 338 height 18
